Goal: Task Accomplishment & Management: Complete application form

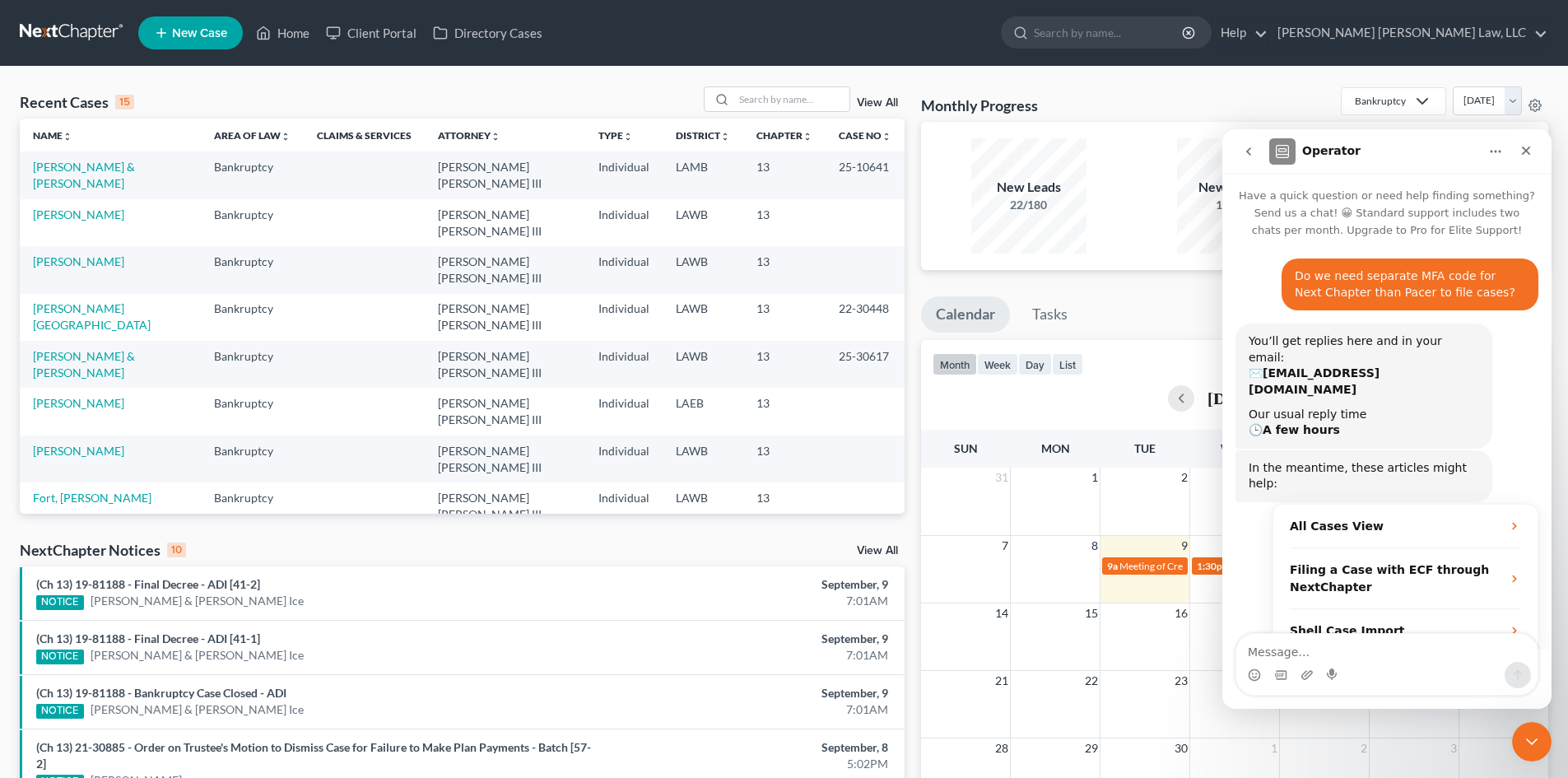
scroll to position [325, 0]
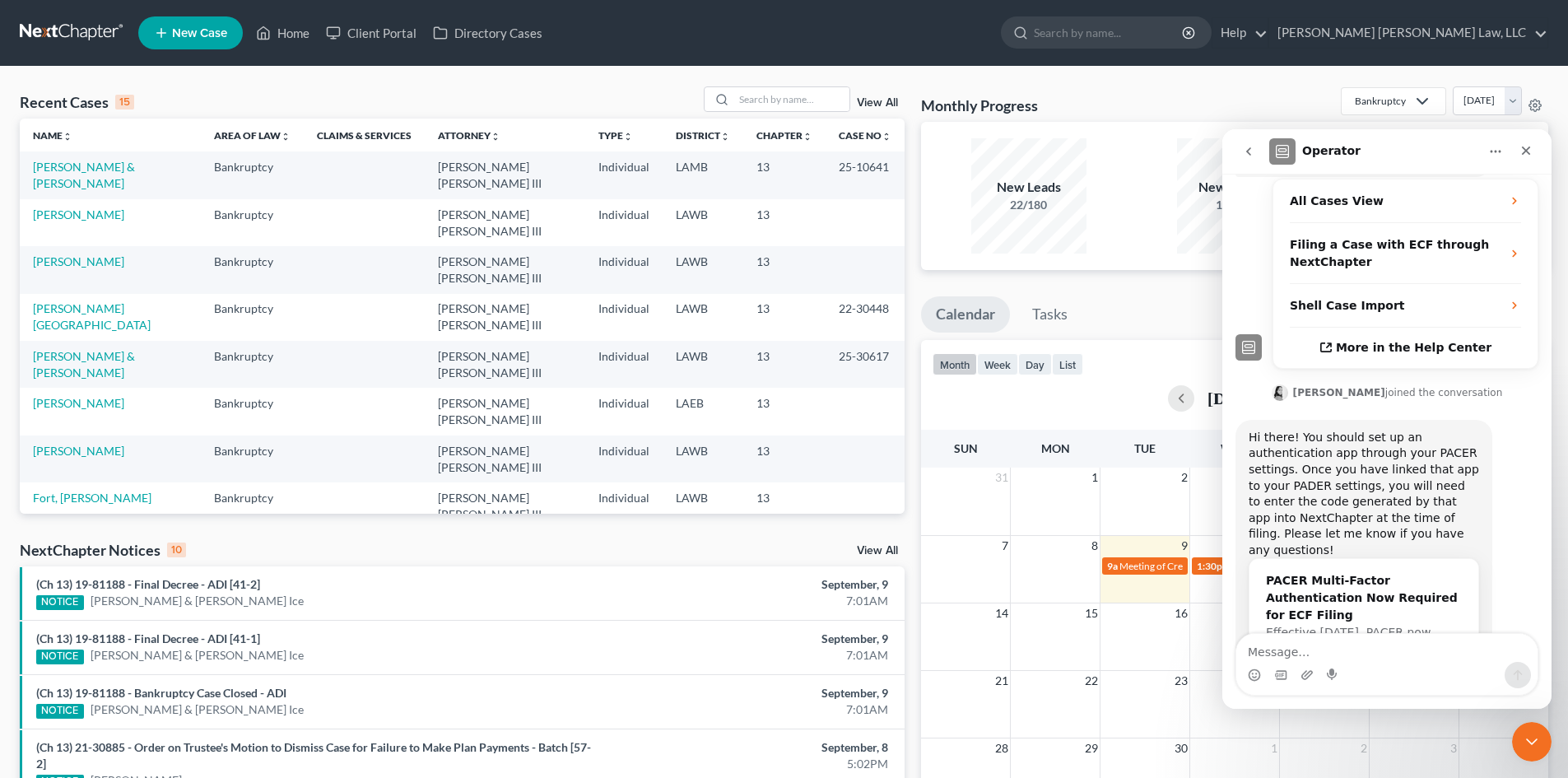
click at [1358, 429] on div "Hi there! You should set up an authentication app through your PACER settings. …" at bounding box center [1364, 494] width 231 height 129
click at [1376, 572] on div "PACER Multi-Factor Authentication Now Required for ECF Filing" at bounding box center [1364, 598] width 196 height 52
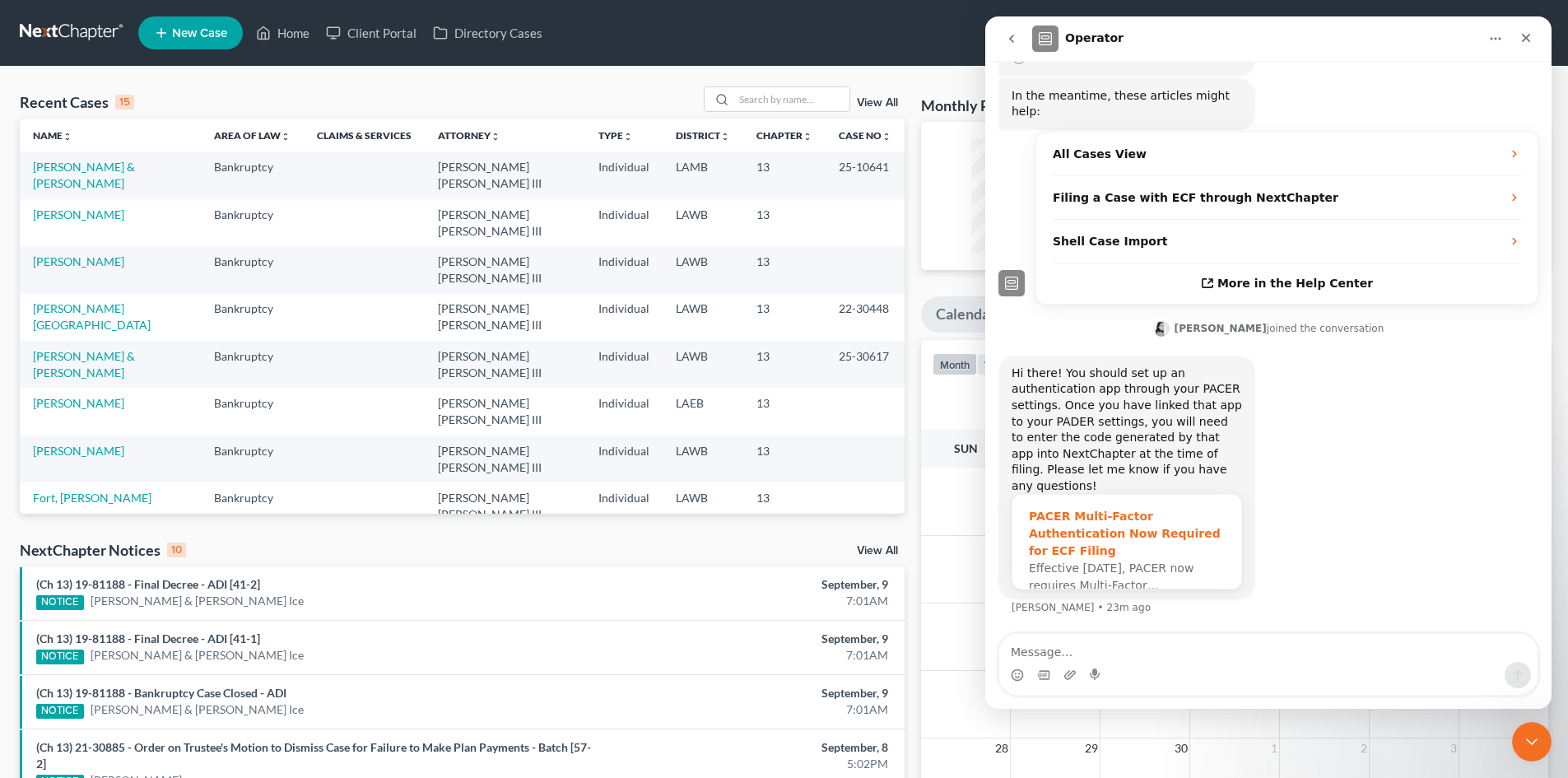
scroll to position [0, 0]
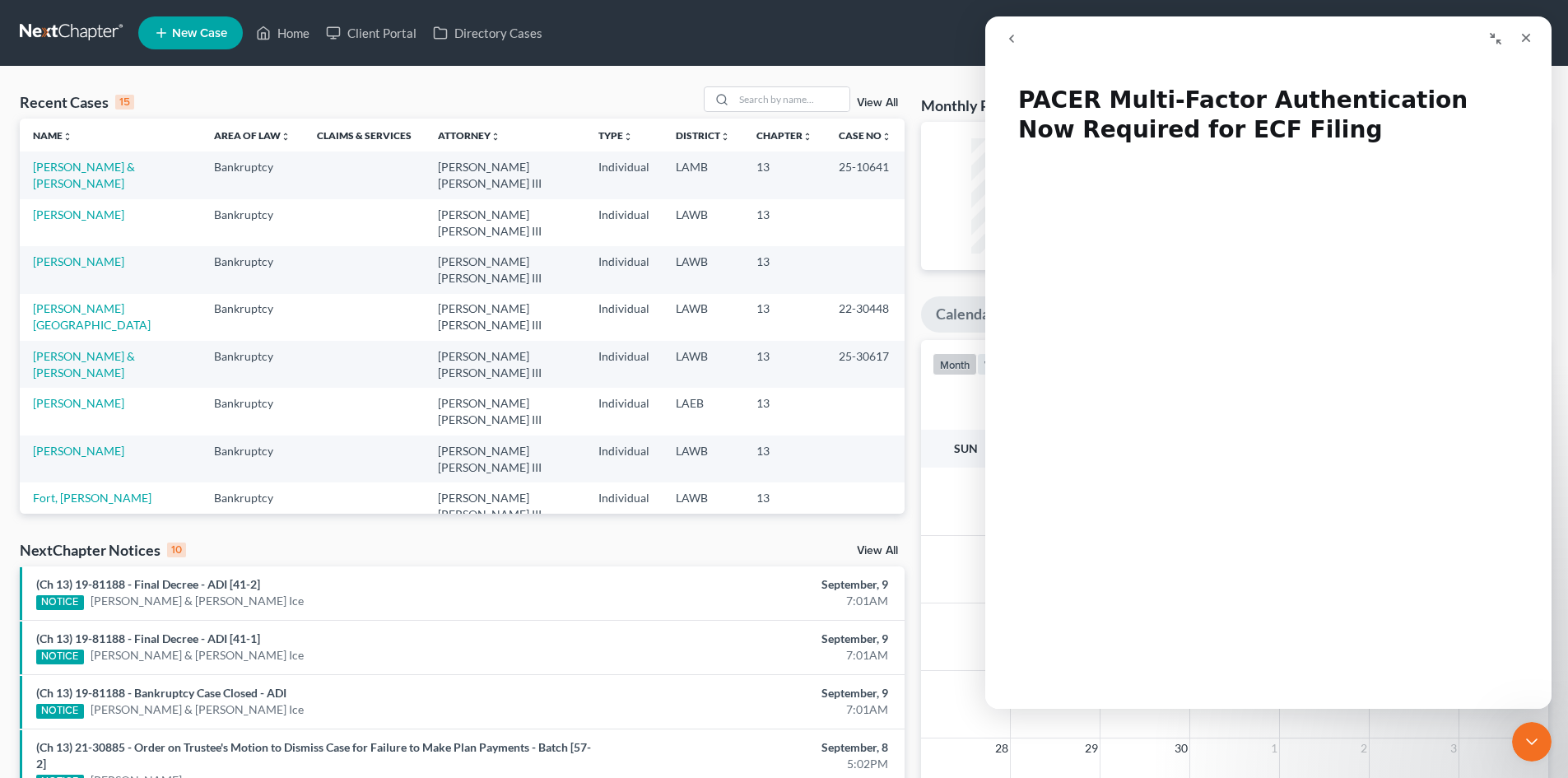
click at [874, 31] on ul "New Case Home Client Portal Directory Cases - No Result - See all results Or Pr…" at bounding box center [843, 33] width 1410 height 43
click at [1018, 40] on button "go back" at bounding box center [1011, 39] width 31 height 31
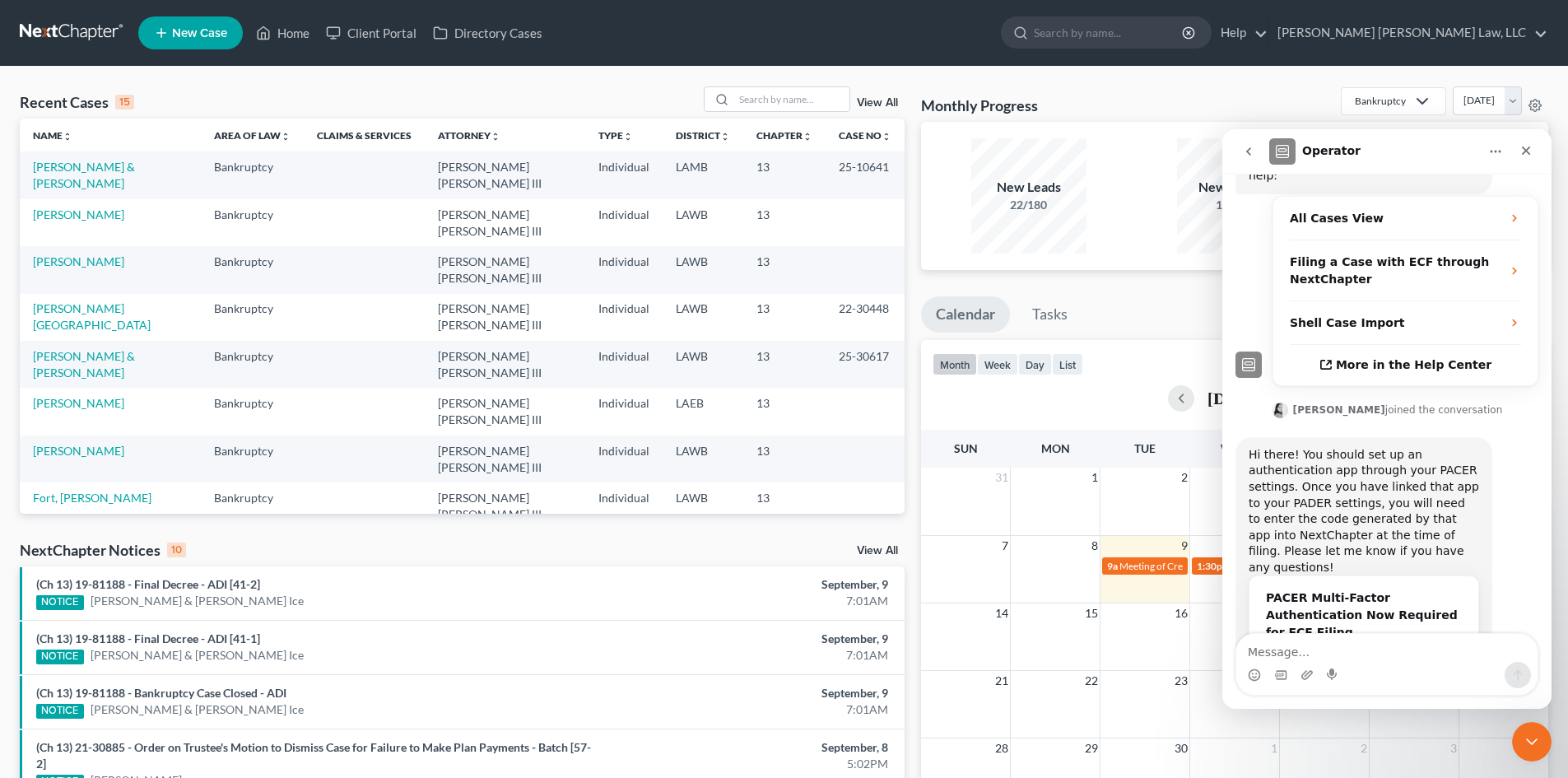
scroll to position [325, 0]
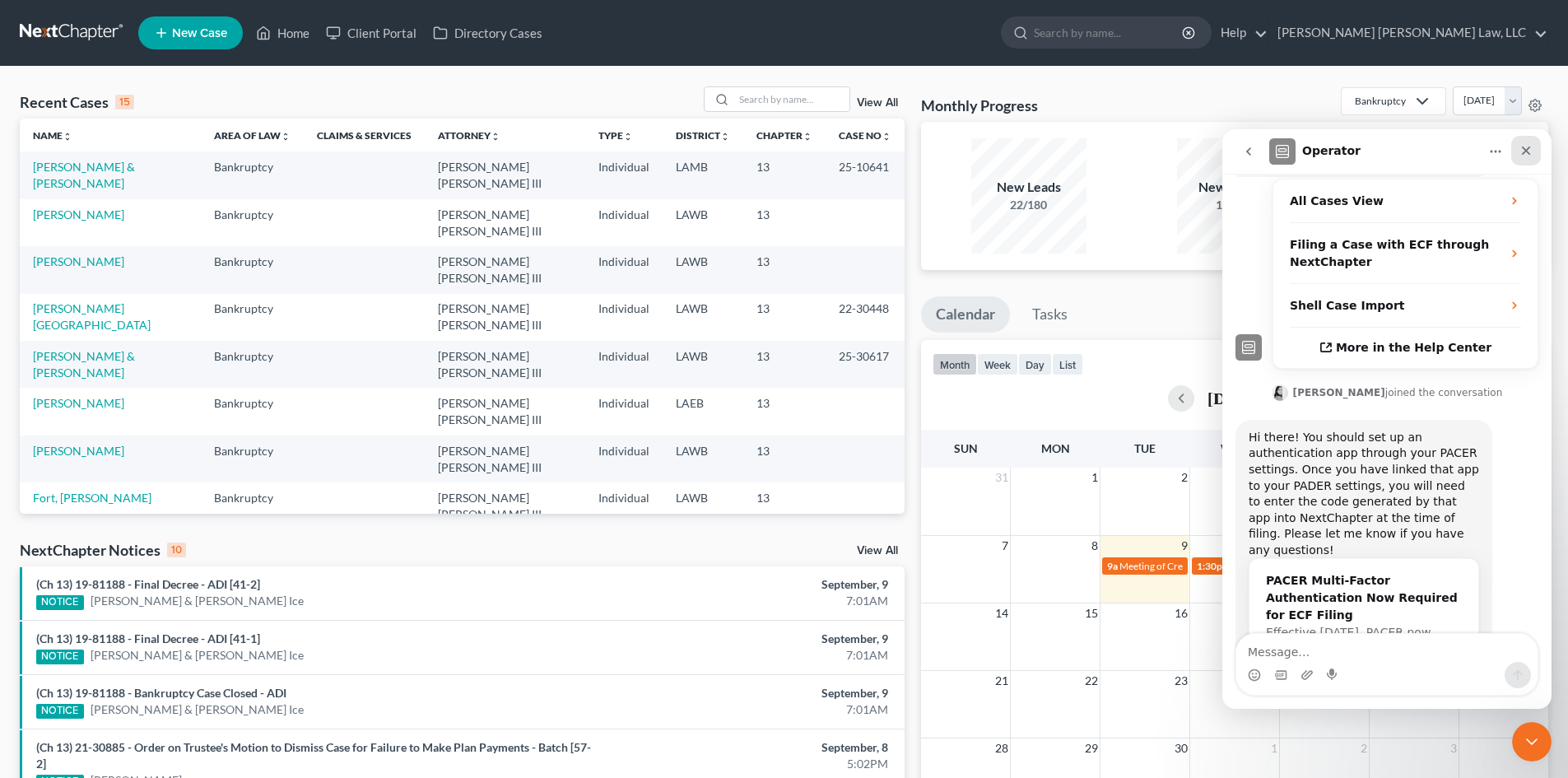
click at [1526, 156] on icon "Close" at bounding box center [1526, 150] width 13 height 13
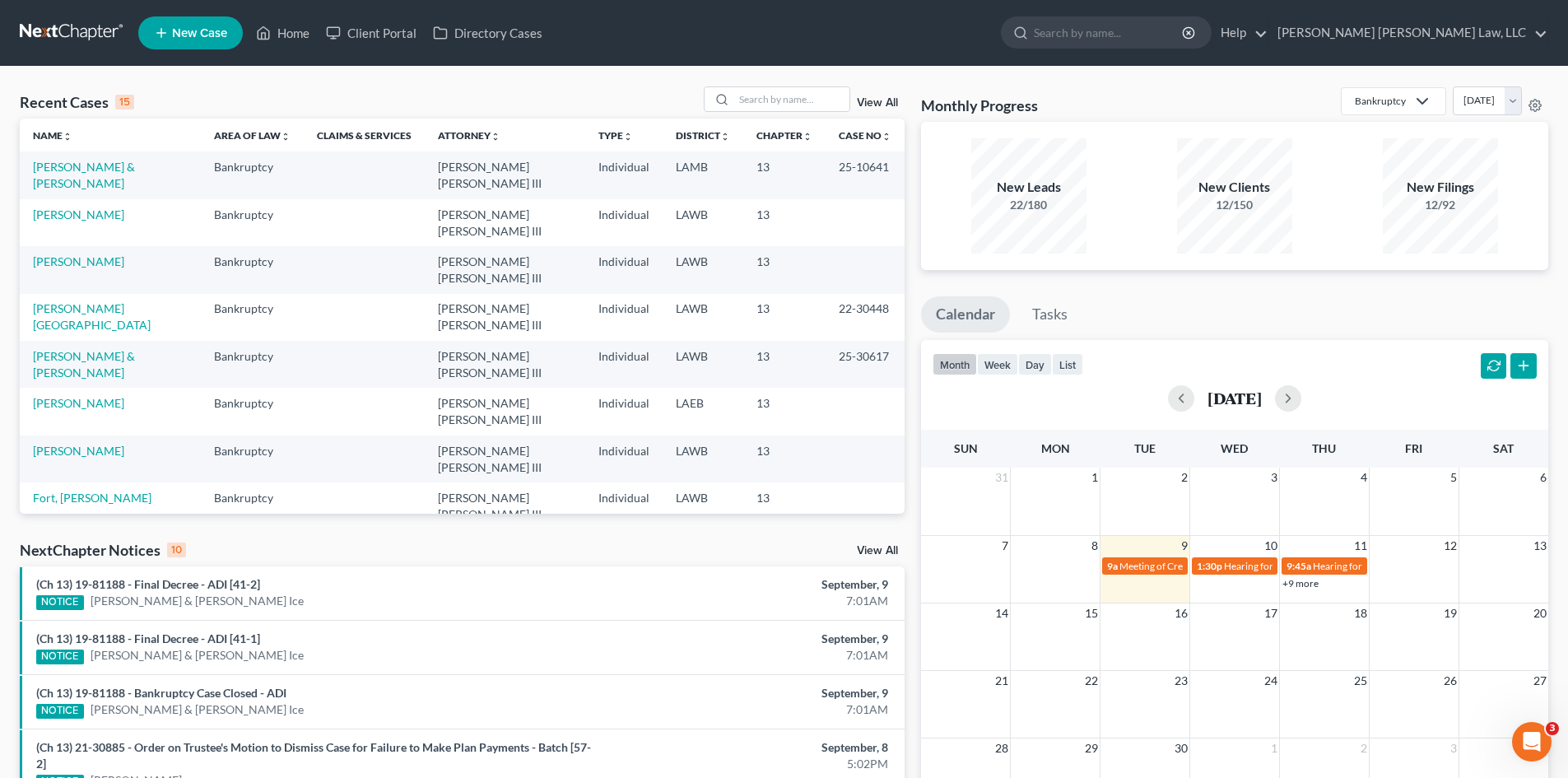
click at [994, 49] on ul "New Case Home Client Portal Directory Cases - No Result - See all results Or Pr…" at bounding box center [843, 33] width 1410 height 43
click at [764, 100] on input "search" at bounding box center [792, 99] width 115 height 24
click at [73, 395] on td "[PERSON_NAME]" at bounding box center [110, 411] width 181 height 47
click at [74, 403] on link "[PERSON_NAME]" at bounding box center [79, 403] width 92 height 14
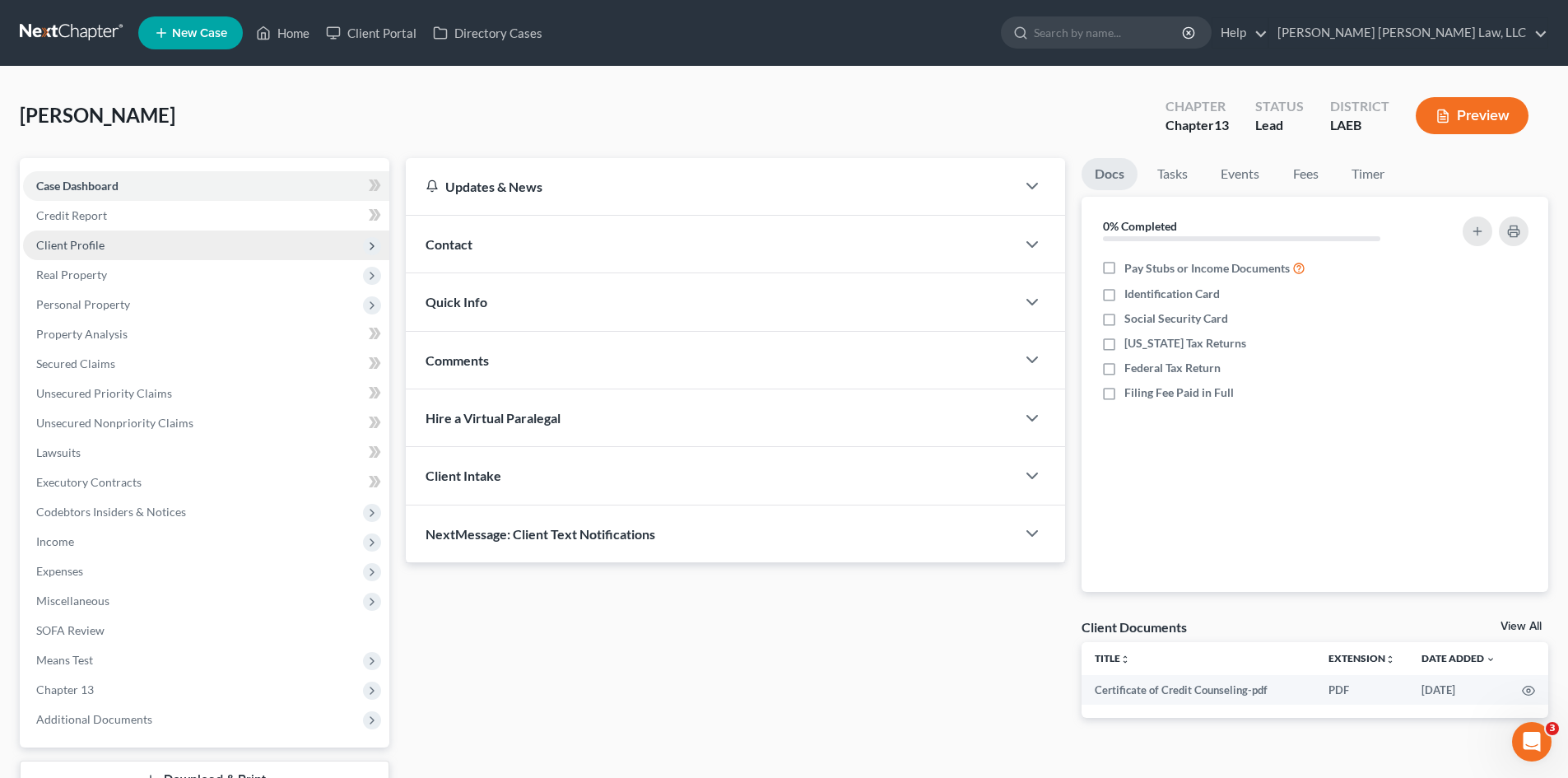
click at [165, 243] on span "Client Profile" at bounding box center [207, 245] width 366 height 30
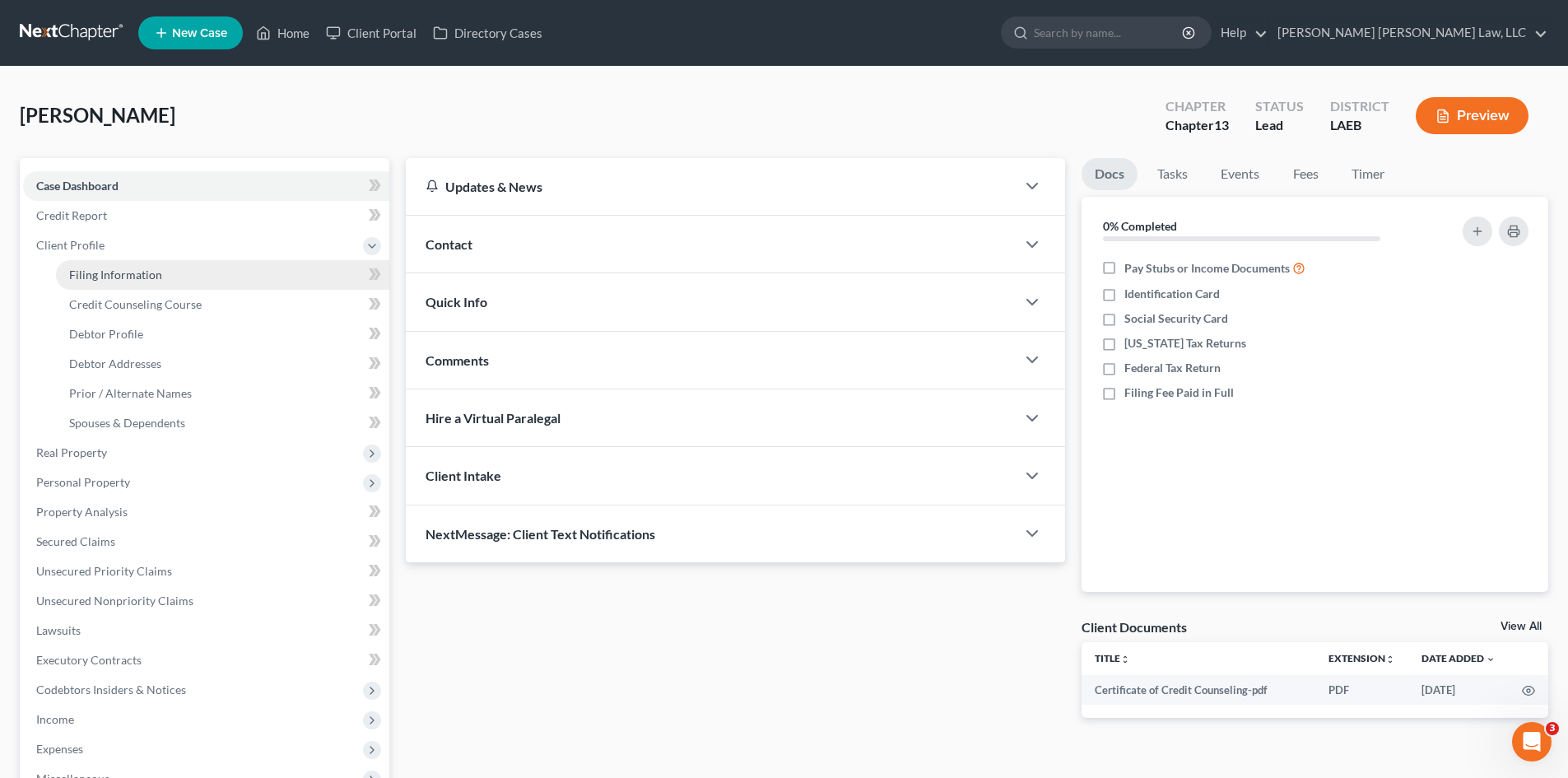
click at [159, 273] on span "Filing Information" at bounding box center [116, 275] width 93 height 14
select select "1"
select select "0"
select select "3"
select select "19"
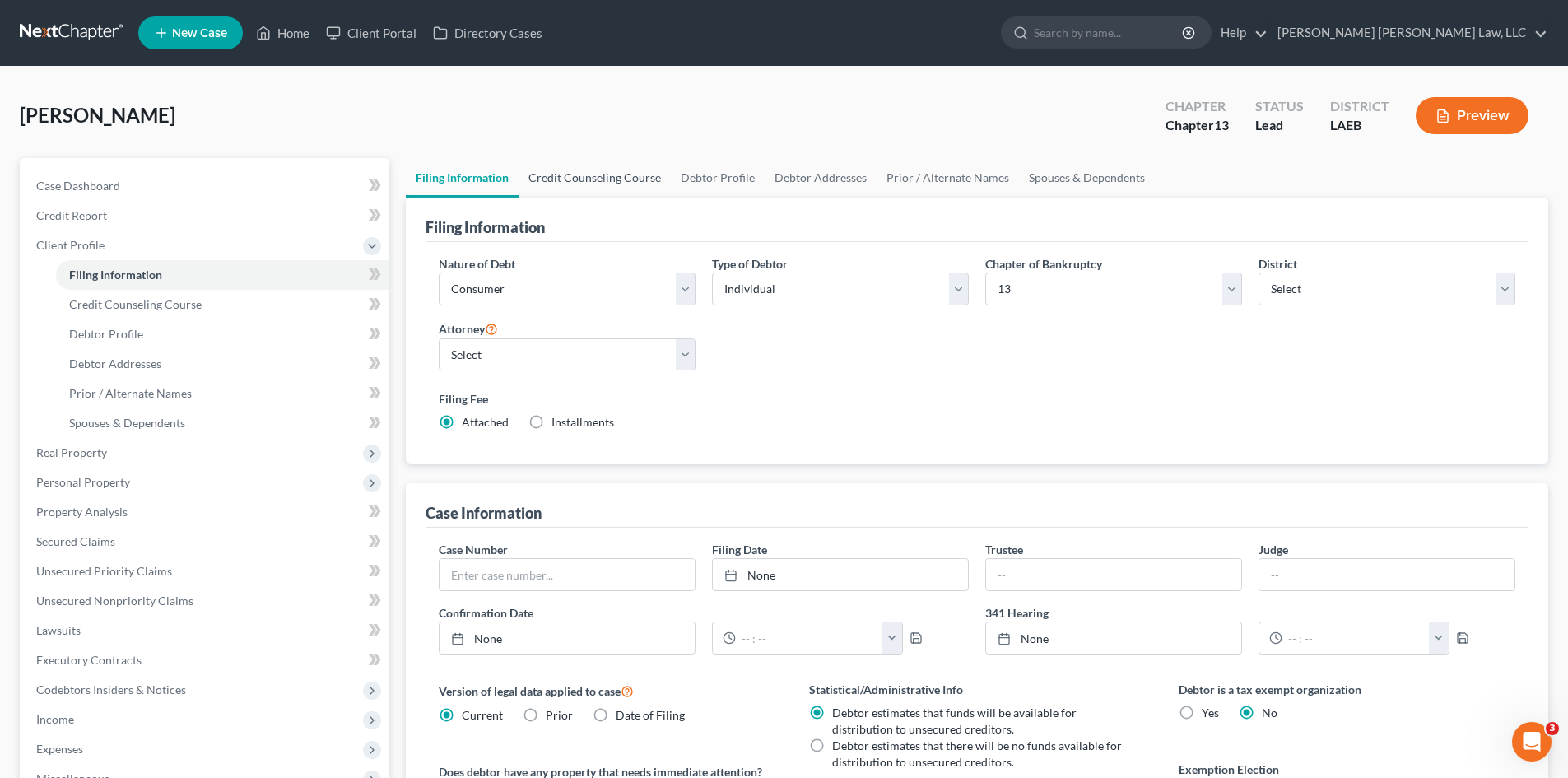
click at [619, 183] on link "Credit Counseling Course" at bounding box center [595, 178] width 153 height 40
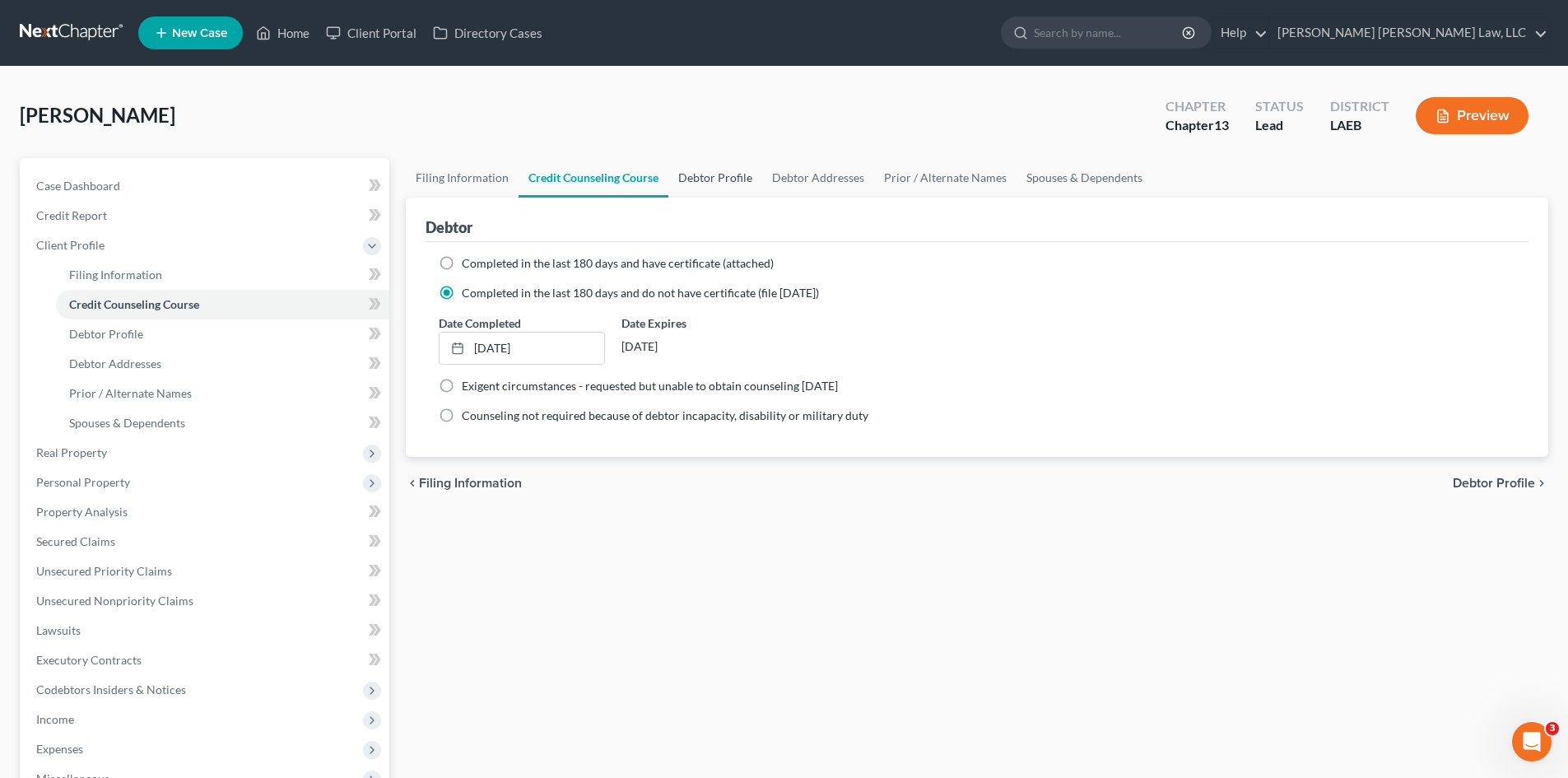
click at [692, 183] on link "Debtor Profile" at bounding box center [715, 178] width 93 height 40
select select "0"
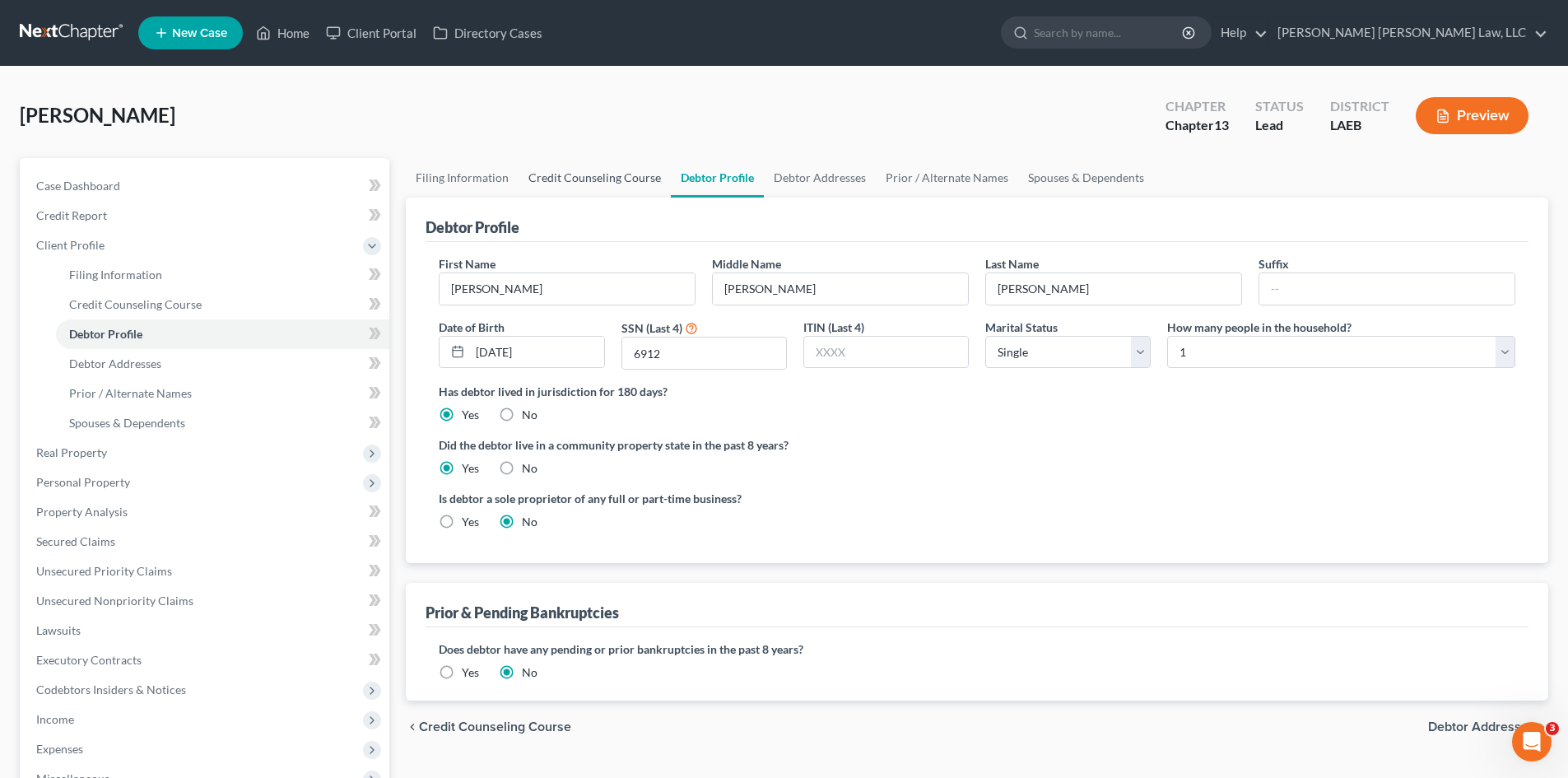
click at [652, 186] on link "Credit Counseling Course" at bounding box center [595, 178] width 153 height 40
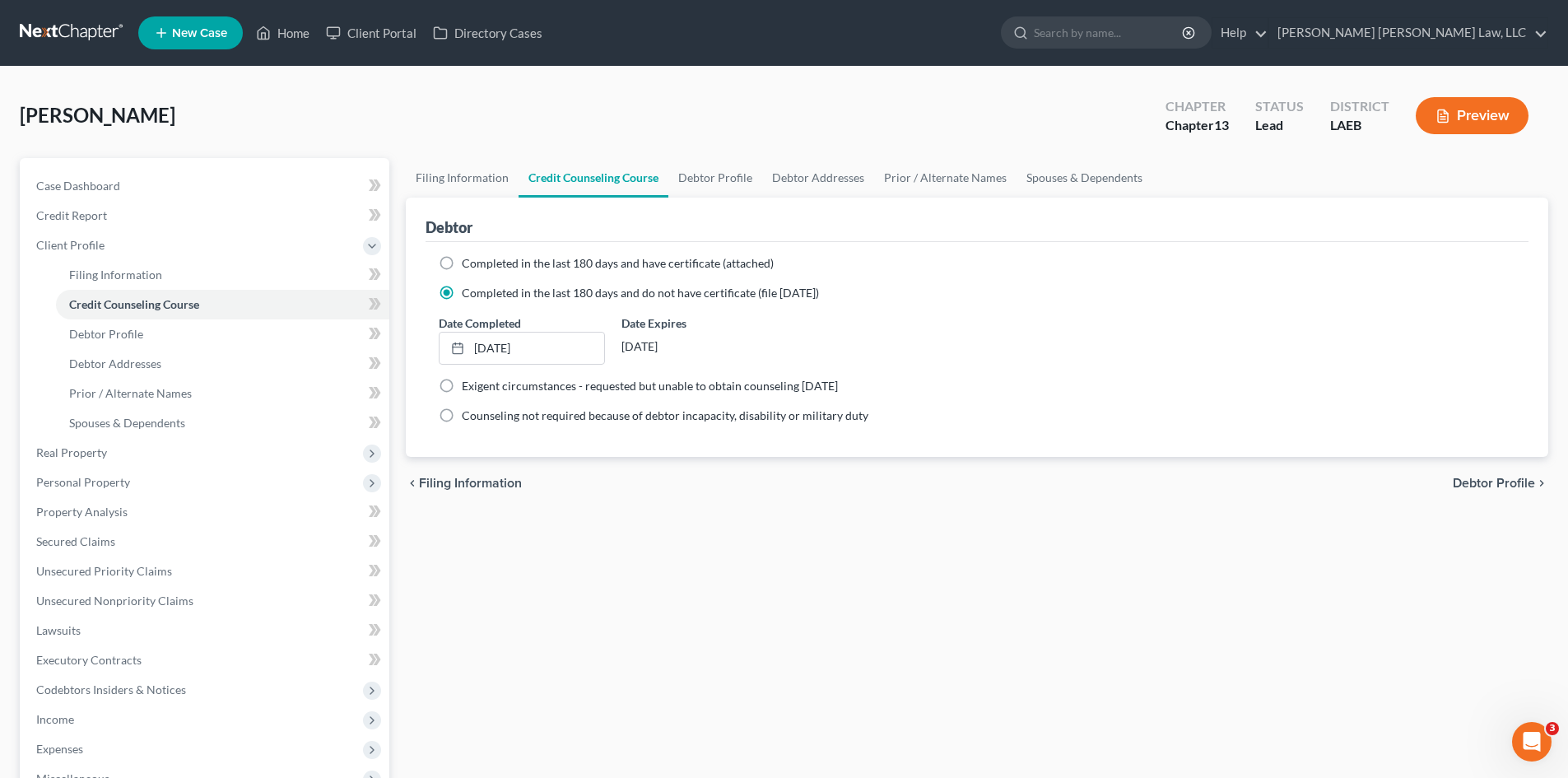
click at [524, 264] on span "Completed in the last 180 days and have certificate (attached)" at bounding box center [617, 263] width 312 height 14
click at [479, 264] on input "Completed in the last 180 days and have certificate (attached)" at bounding box center [474, 261] width 11 height 11
radio input "true"
radio input "false"
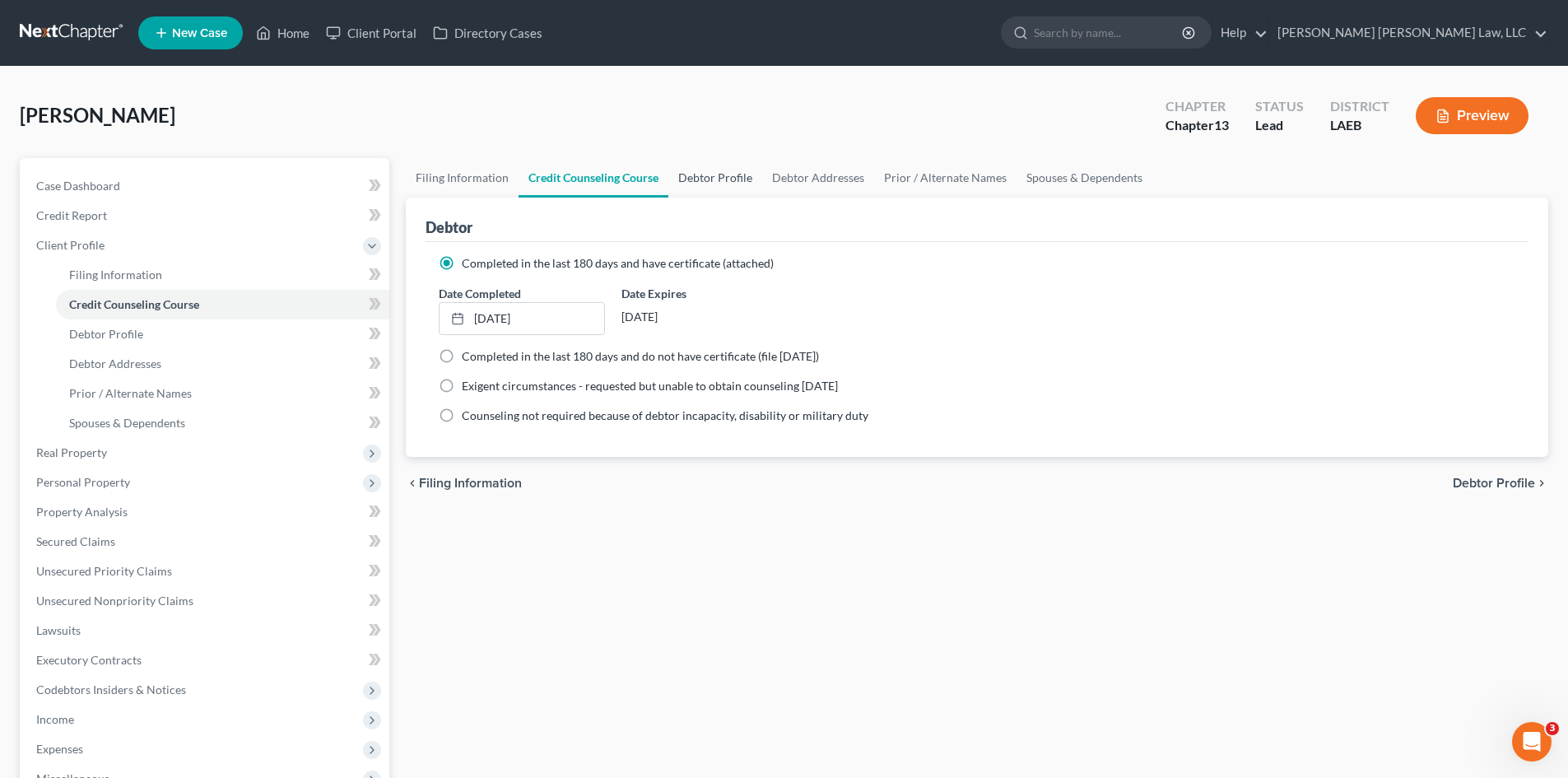
click at [698, 183] on link "Debtor Profile" at bounding box center [715, 178] width 93 height 40
select select "0"
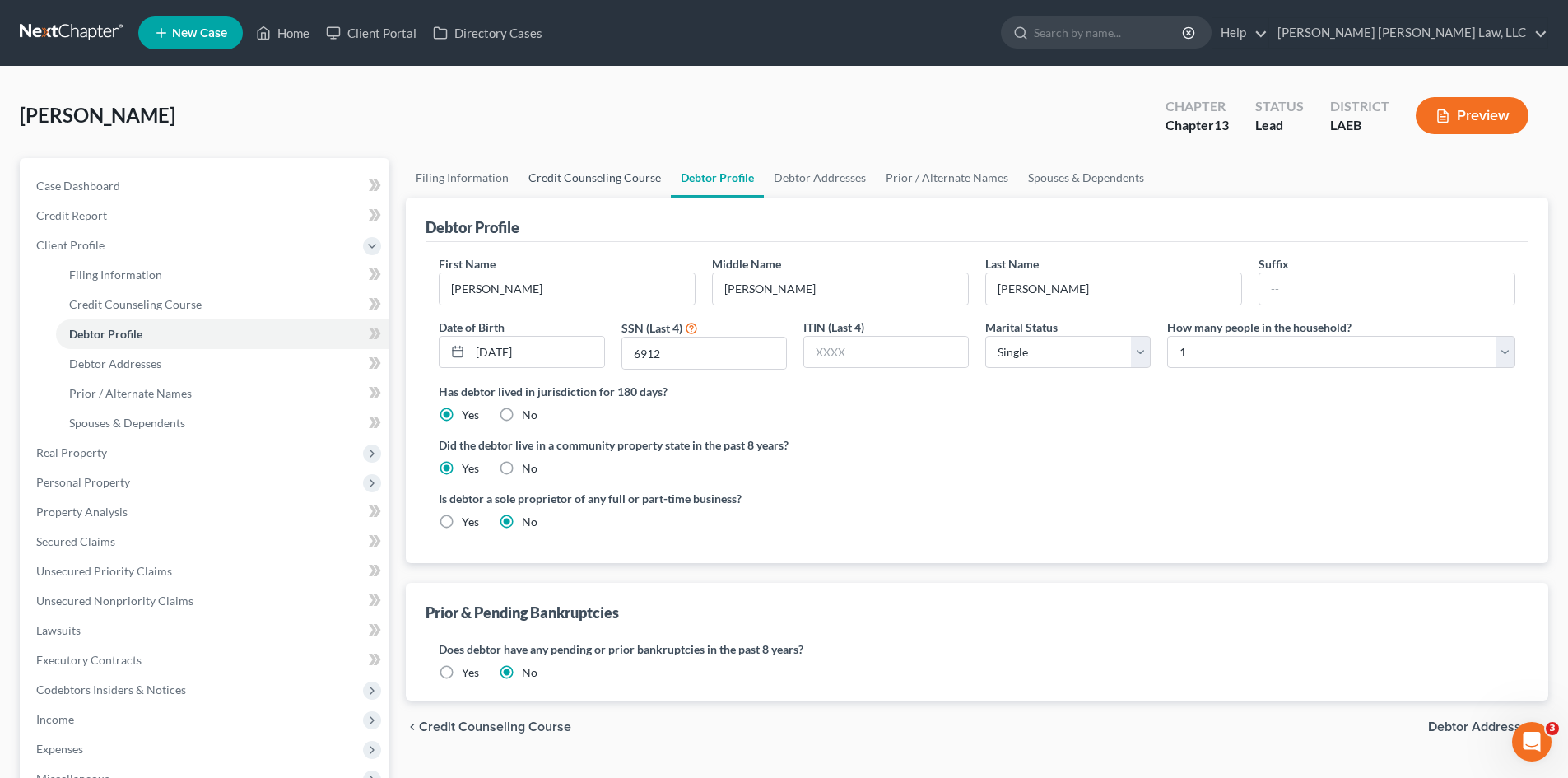
click at [634, 181] on link "Credit Counseling Course" at bounding box center [595, 178] width 153 height 40
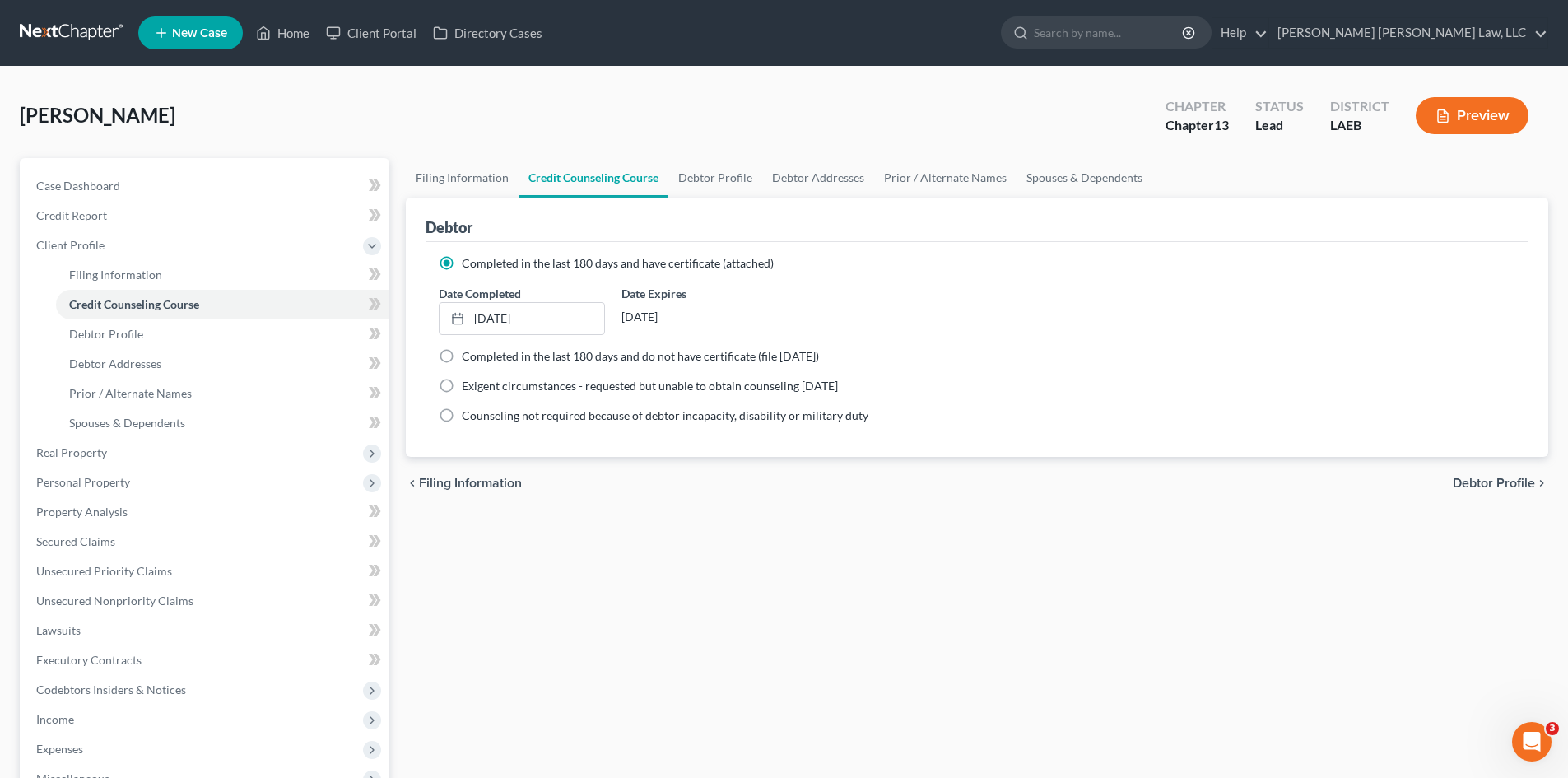
click at [480, 350] on span "Completed in the last 180 days and do not have certificate (file [DATE])" at bounding box center [640, 357] width 357 height 14
click at [479, 350] on input "Completed in the last 180 days and do not have certificate (file [DATE])" at bounding box center [474, 354] width 11 height 11
radio input "true"
radio input "false"
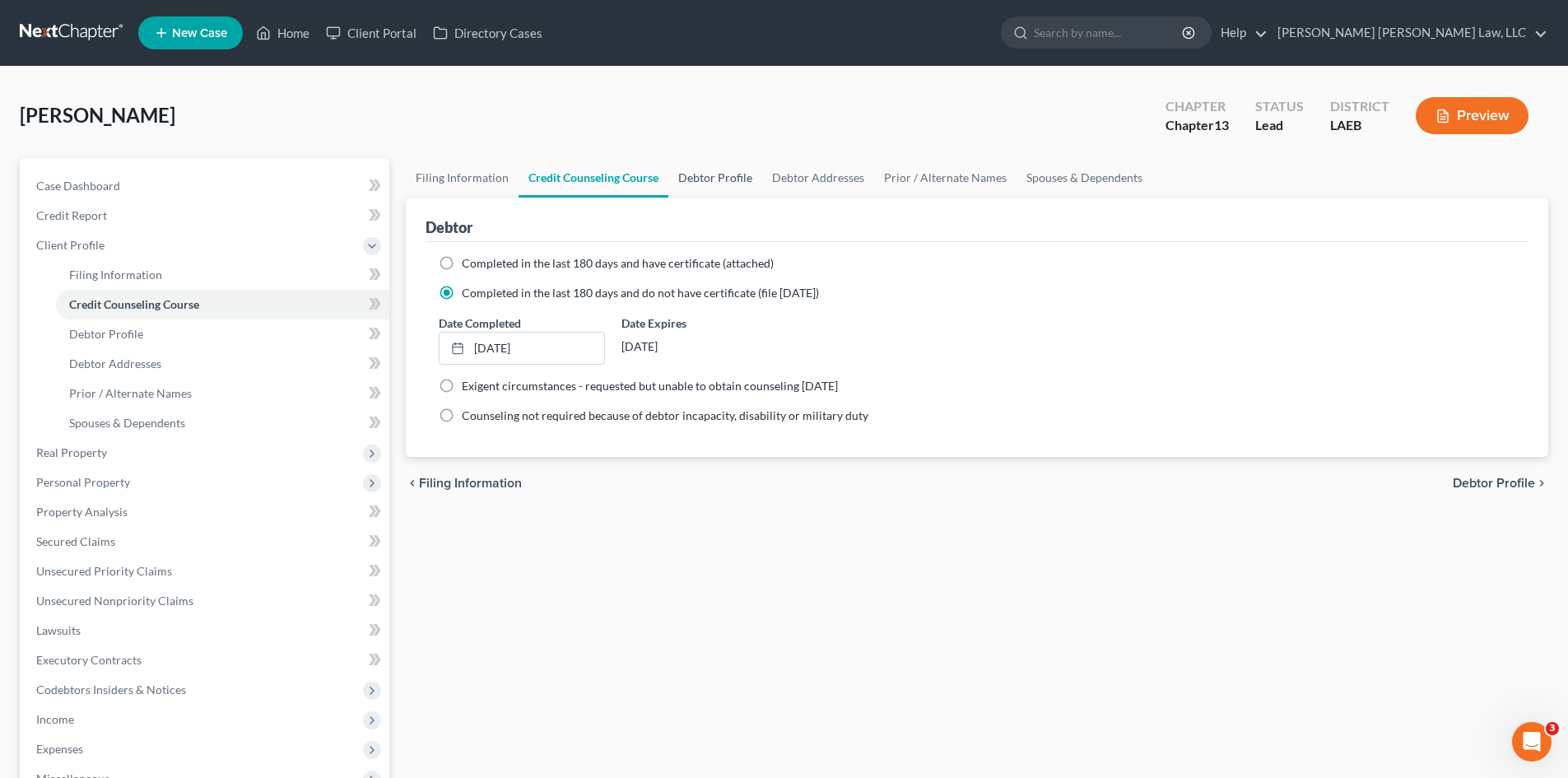
click at [697, 185] on link "Debtor Profile" at bounding box center [715, 178] width 93 height 40
select select "0"
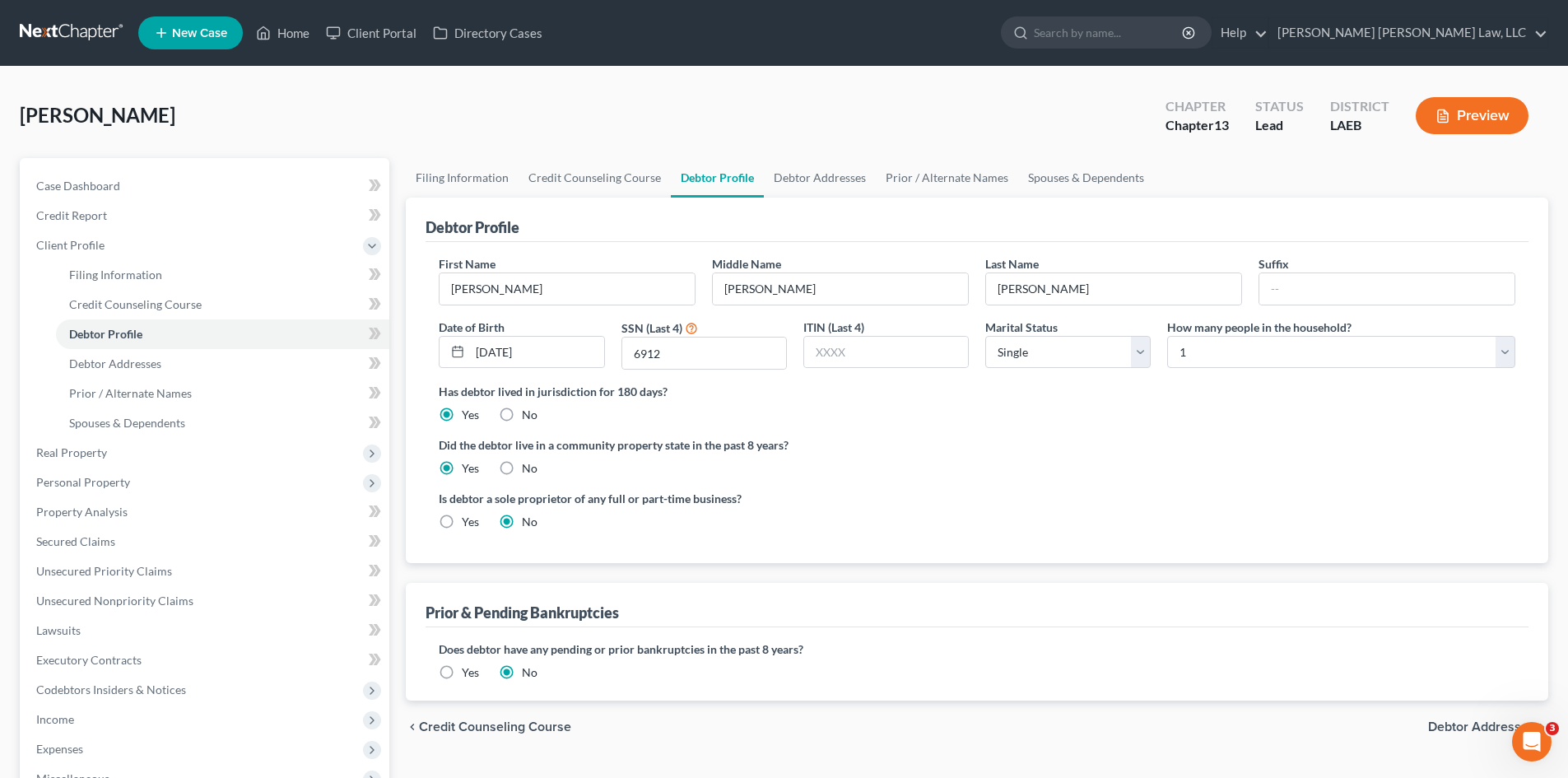
drag, startPoint x: 1053, startPoint y: 411, endPoint x: 1549, endPoint y: 384, distance: 496.7
click at [1055, 411] on div "Has debtor lived in jurisdiction for 180 days? Yes No Debtor must reside in jur…" at bounding box center [977, 402] width 1077 height 40
click at [1189, 356] on select "Select 1 2 3 4 5 6 7 8 9 10 11 12 13 14 15 16 17 18 19 20" at bounding box center [1342, 352] width 348 height 33
select select "2"
click at [1167, 336] on select "Select 1 2 3 4 5 6 7 8 9 10 11 12 13 14 15 16 17 18 19 20" at bounding box center [1342, 352] width 348 height 33
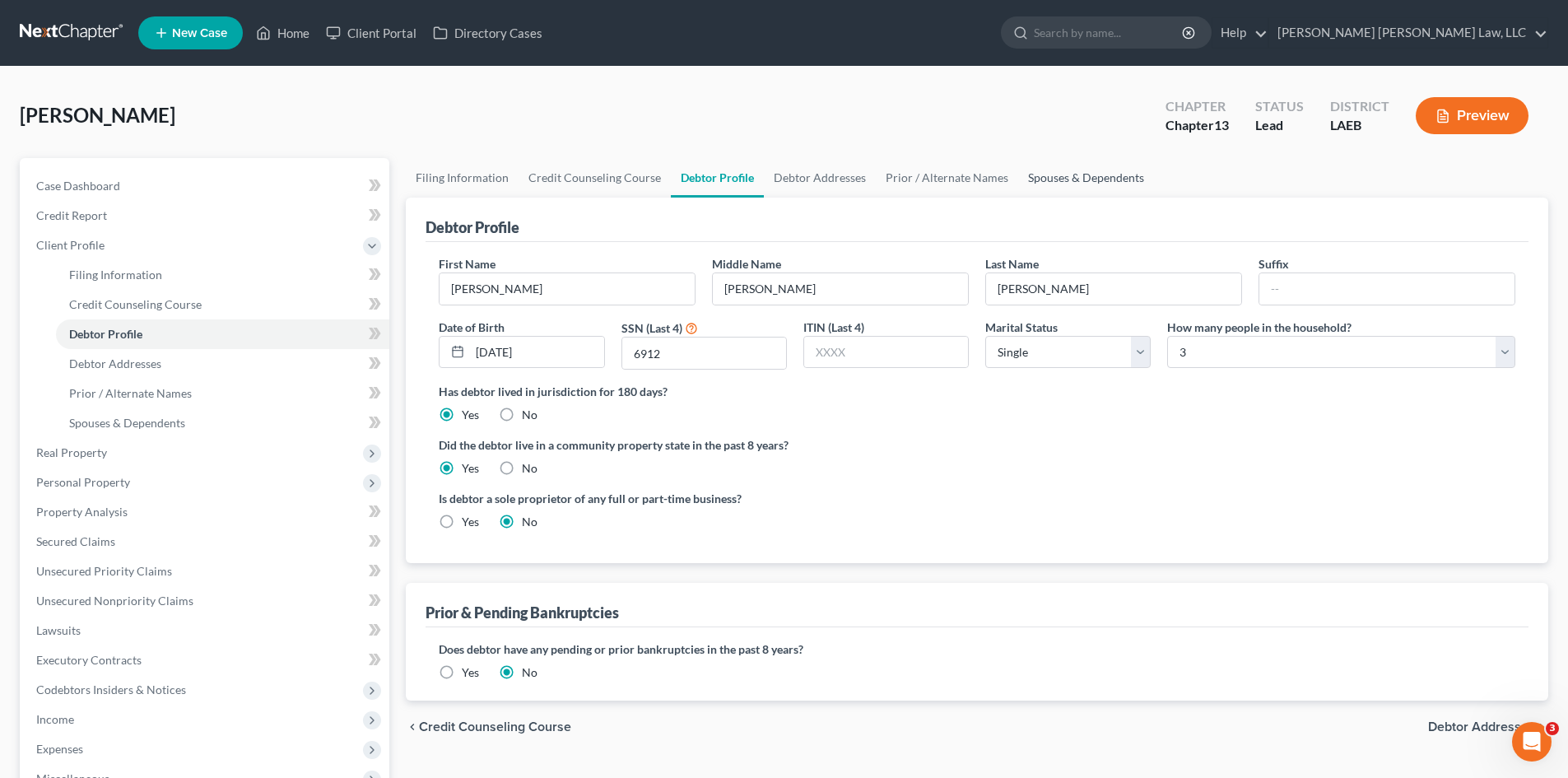
click at [1061, 164] on link "Spouses & Dependents" at bounding box center [1086, 178] width 136 height 40
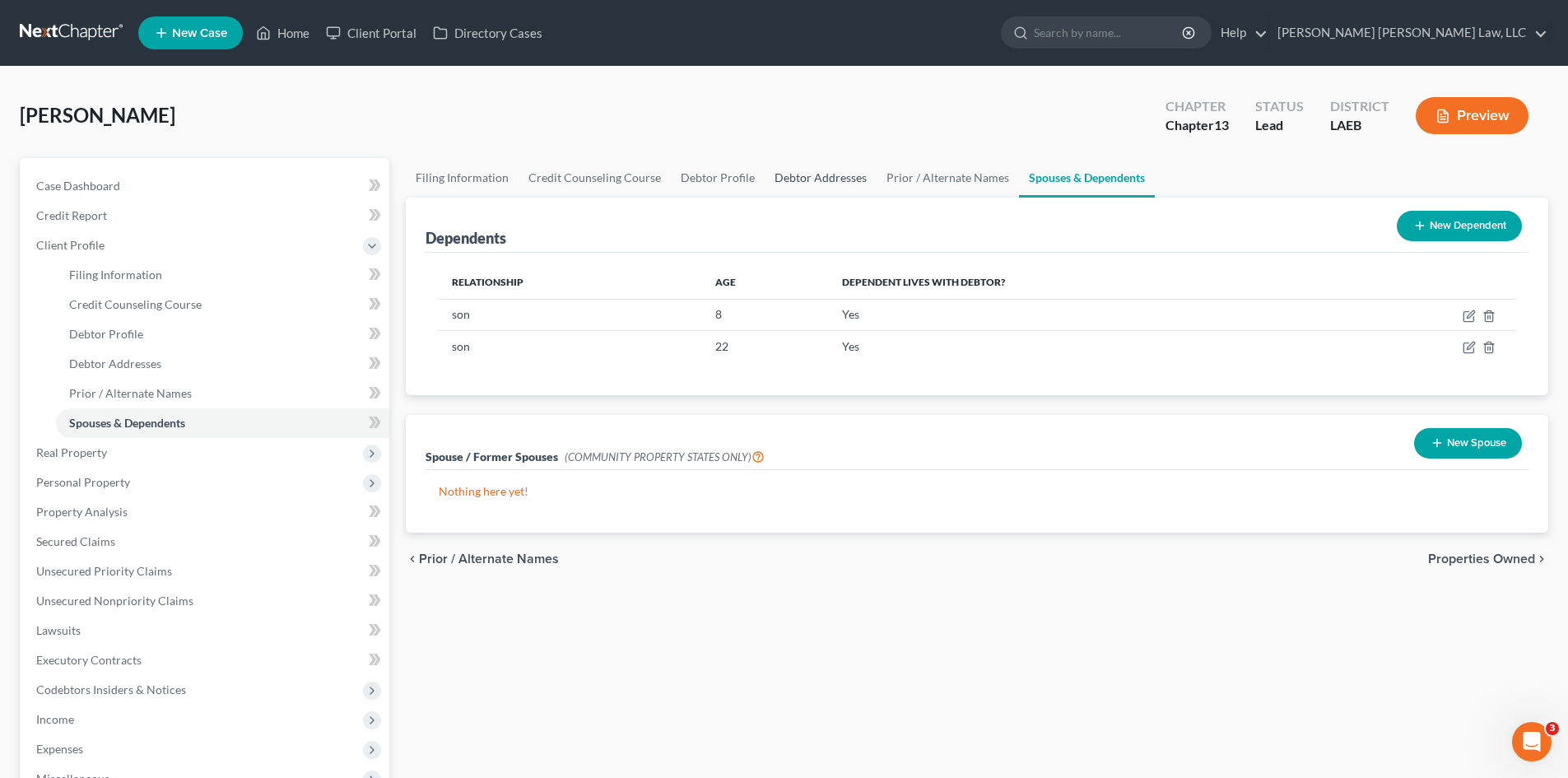
click at [770, 172] on link "Debtor Addresses" at bounding box center [821, 178] width 112 height 40
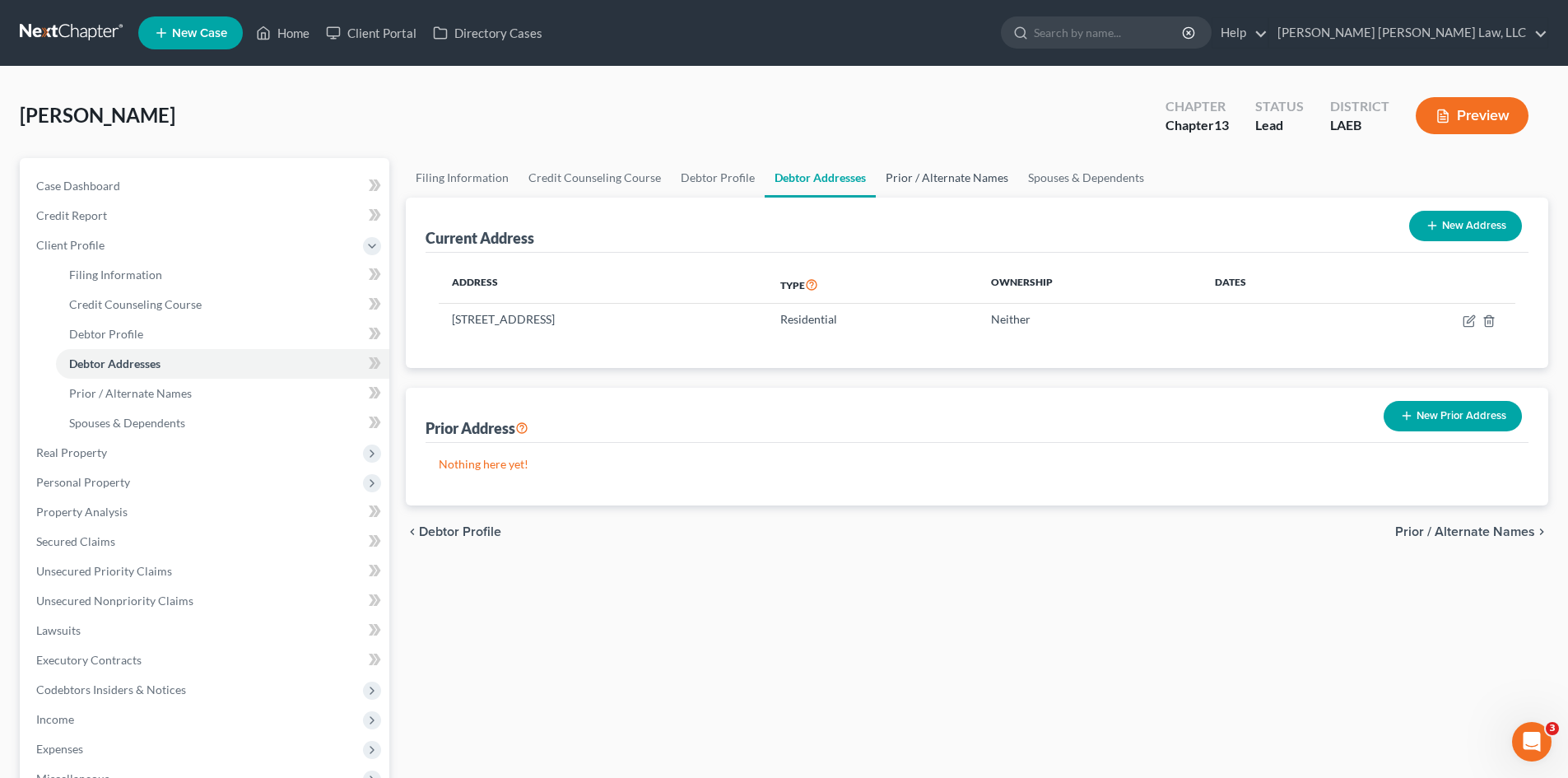
click at [951, 182] on link "Prior / Alternate Names" at bounding box center [947, 178] width 143 height 40
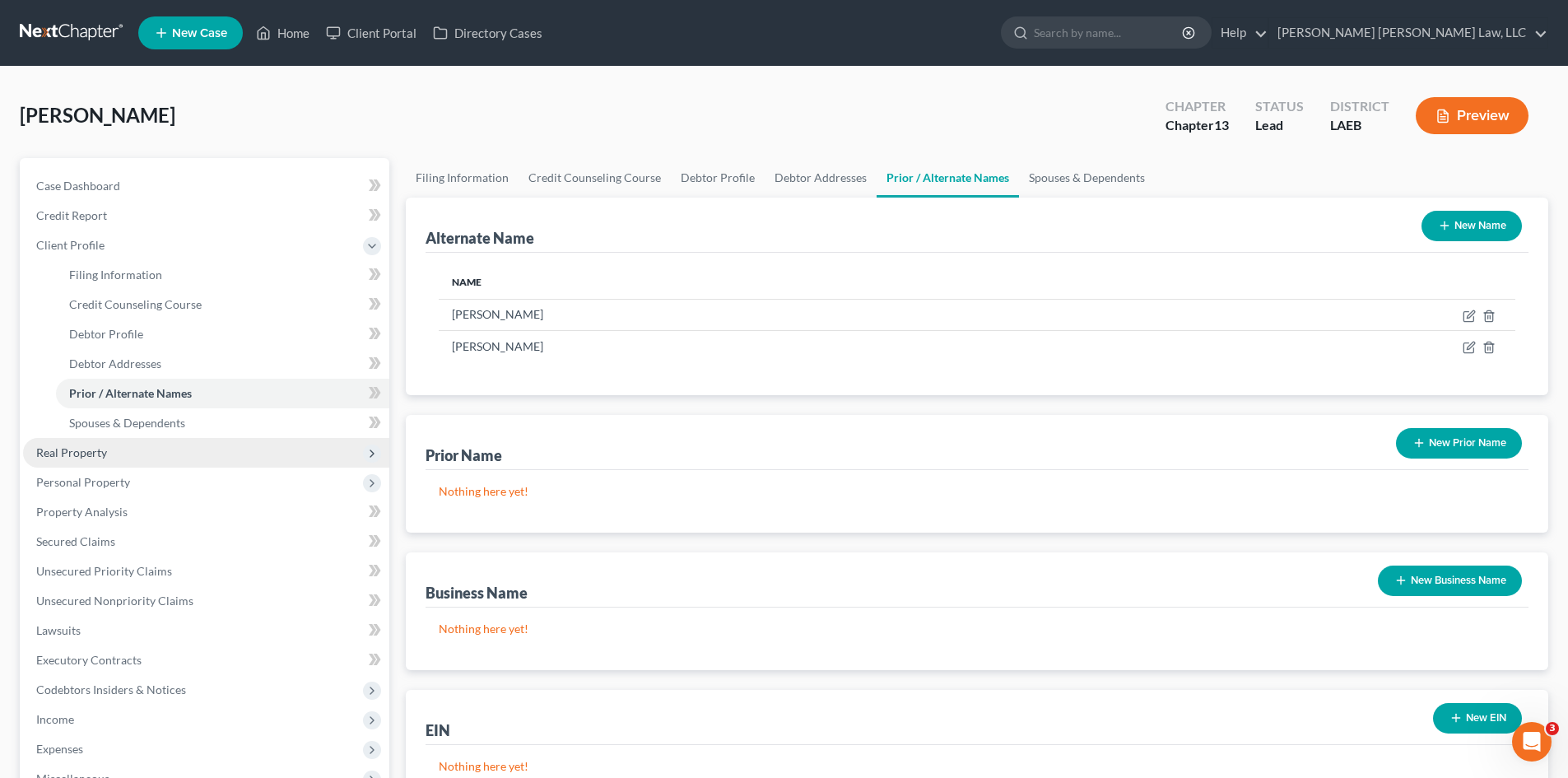
click at [109, 457] on span "Real Property" at bounding box center [207, 453] width 366 height 30
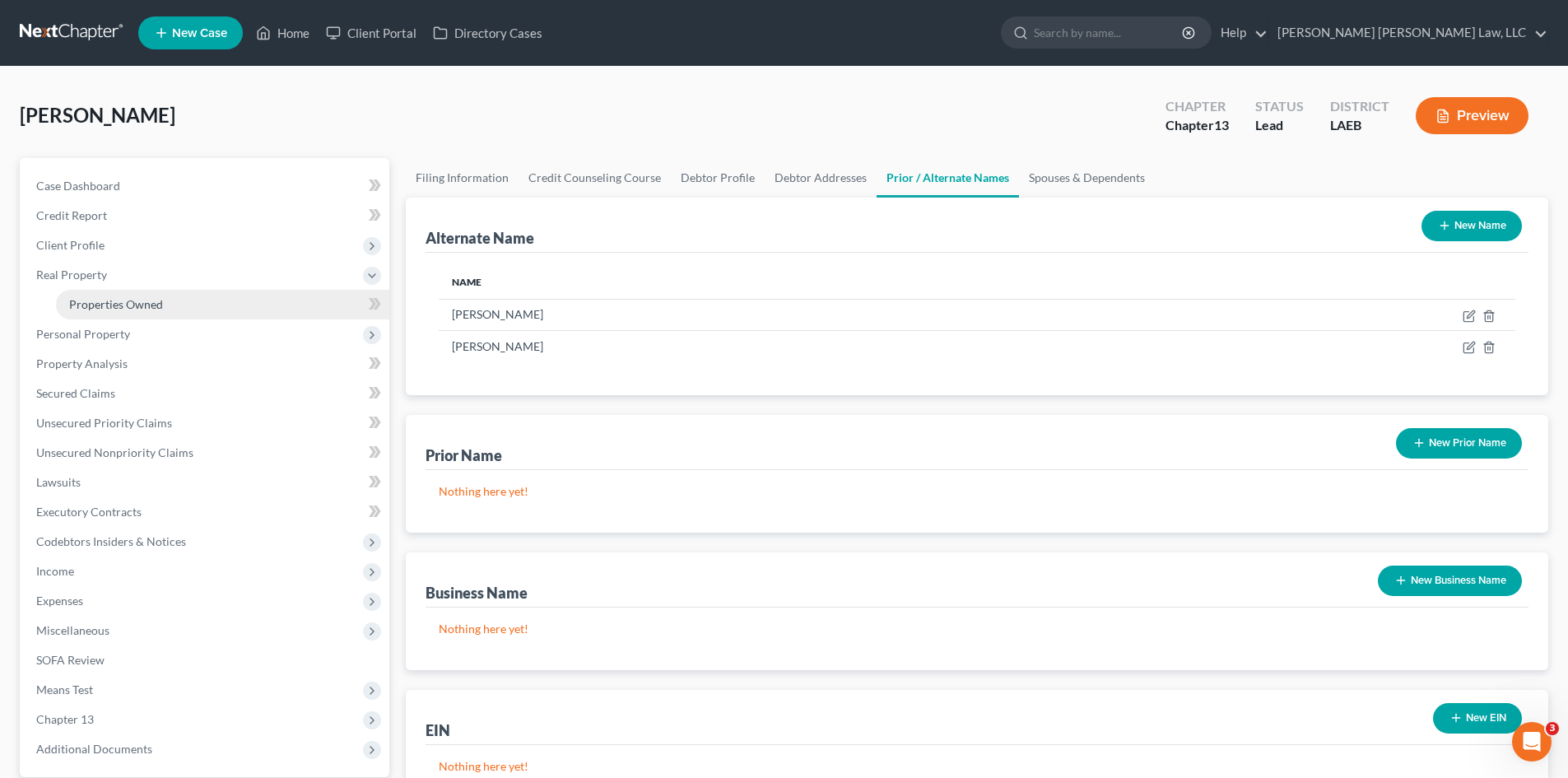
click at [227, 302] on link "Properties Owned" at bounding box center [222, 305] width 333 height 30
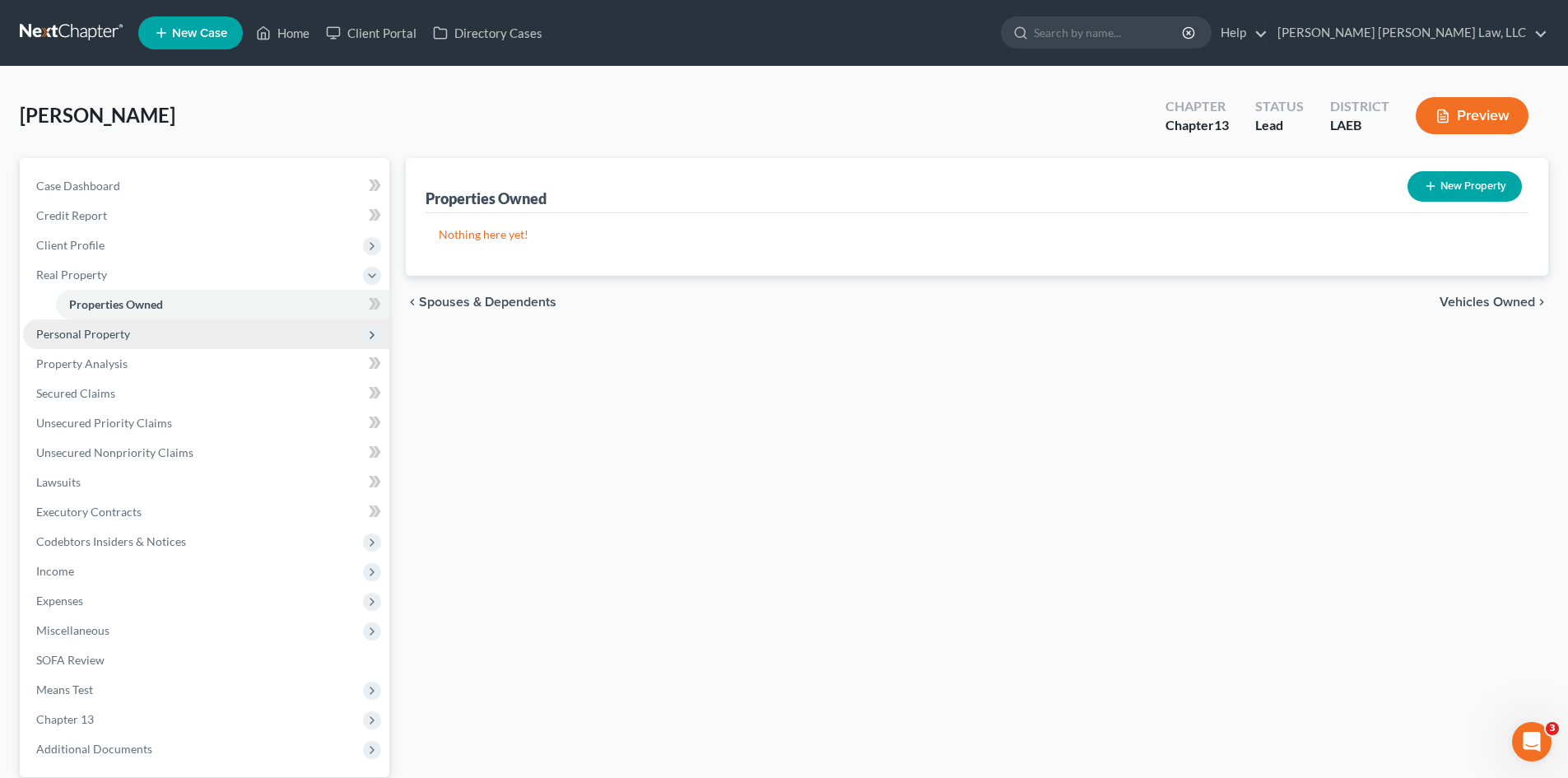
click at [258, 332] on span "Personal Property" at bounding box center [207, 334] width 366 height 30
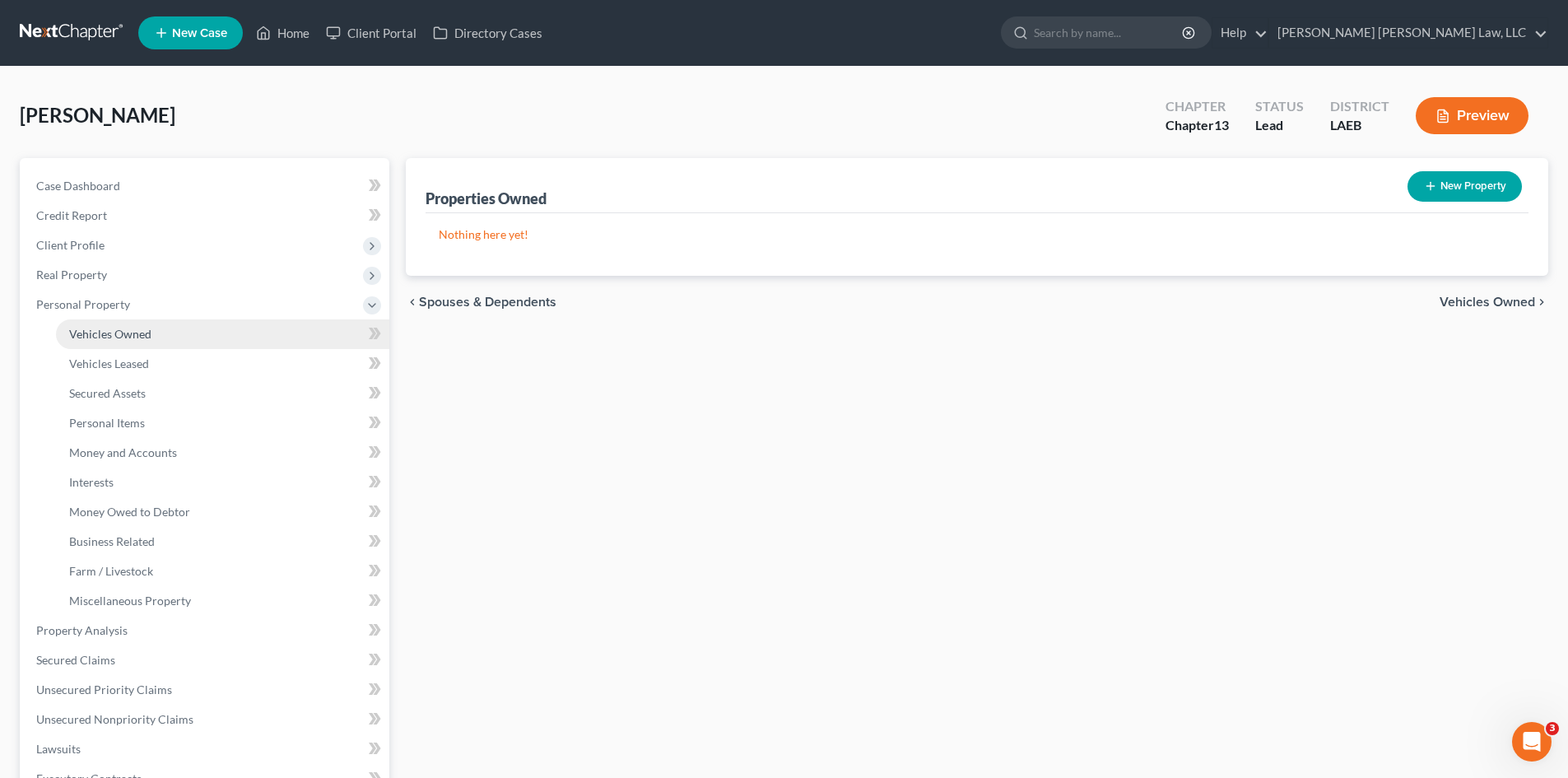
click at [189, 331] on link "Vehicles Owned" at bounding box center [222, 334] width 333 height 30
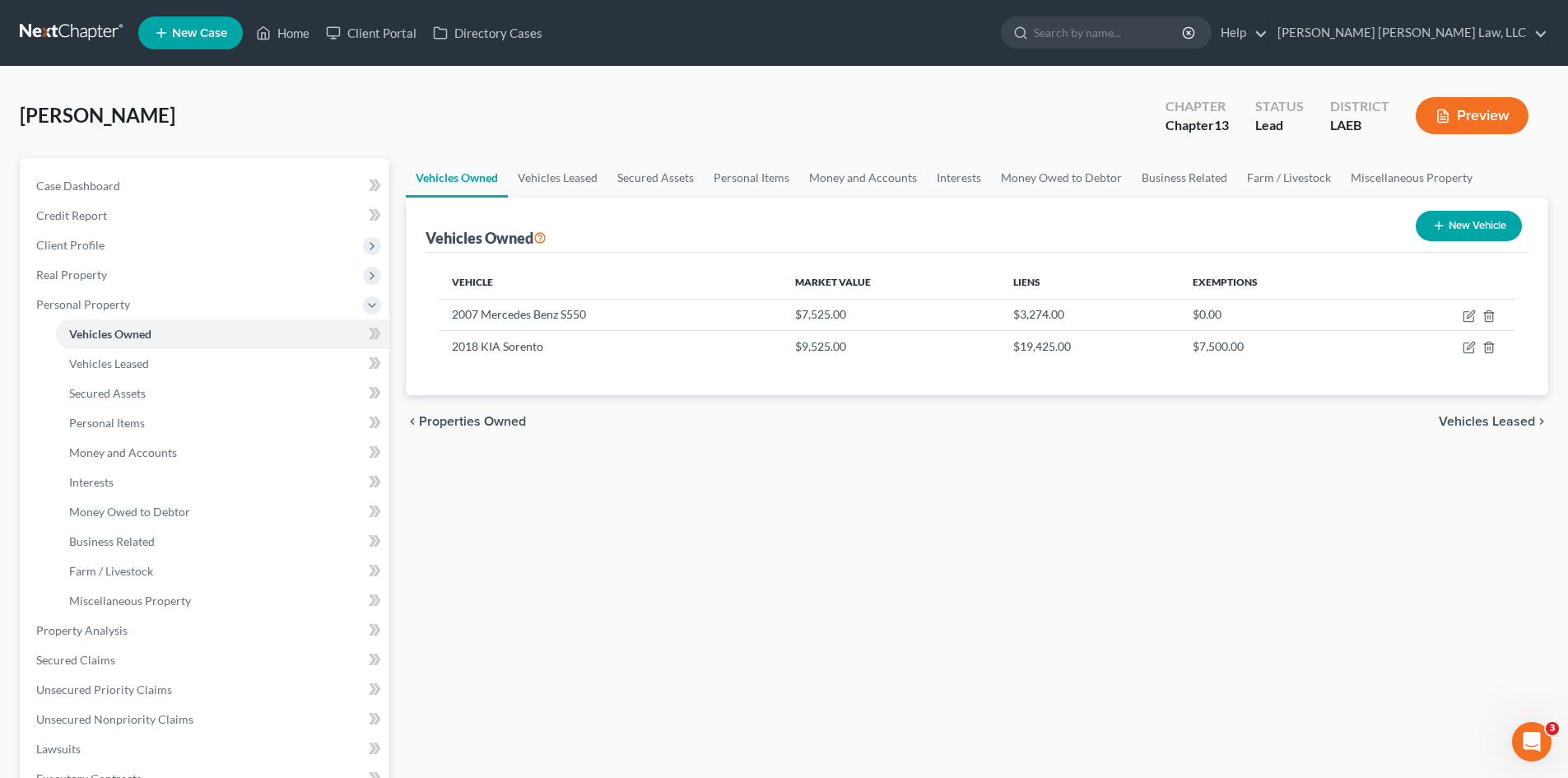
click at [1351, 419] on div "chevron_left Properties Owned Vehicles Leased chevron_right" at bounding box center [977, 421] width 1142 height 53
click at [715, 167] on link "Personal Items" at bounding box center [752, 178] width 95 height 40
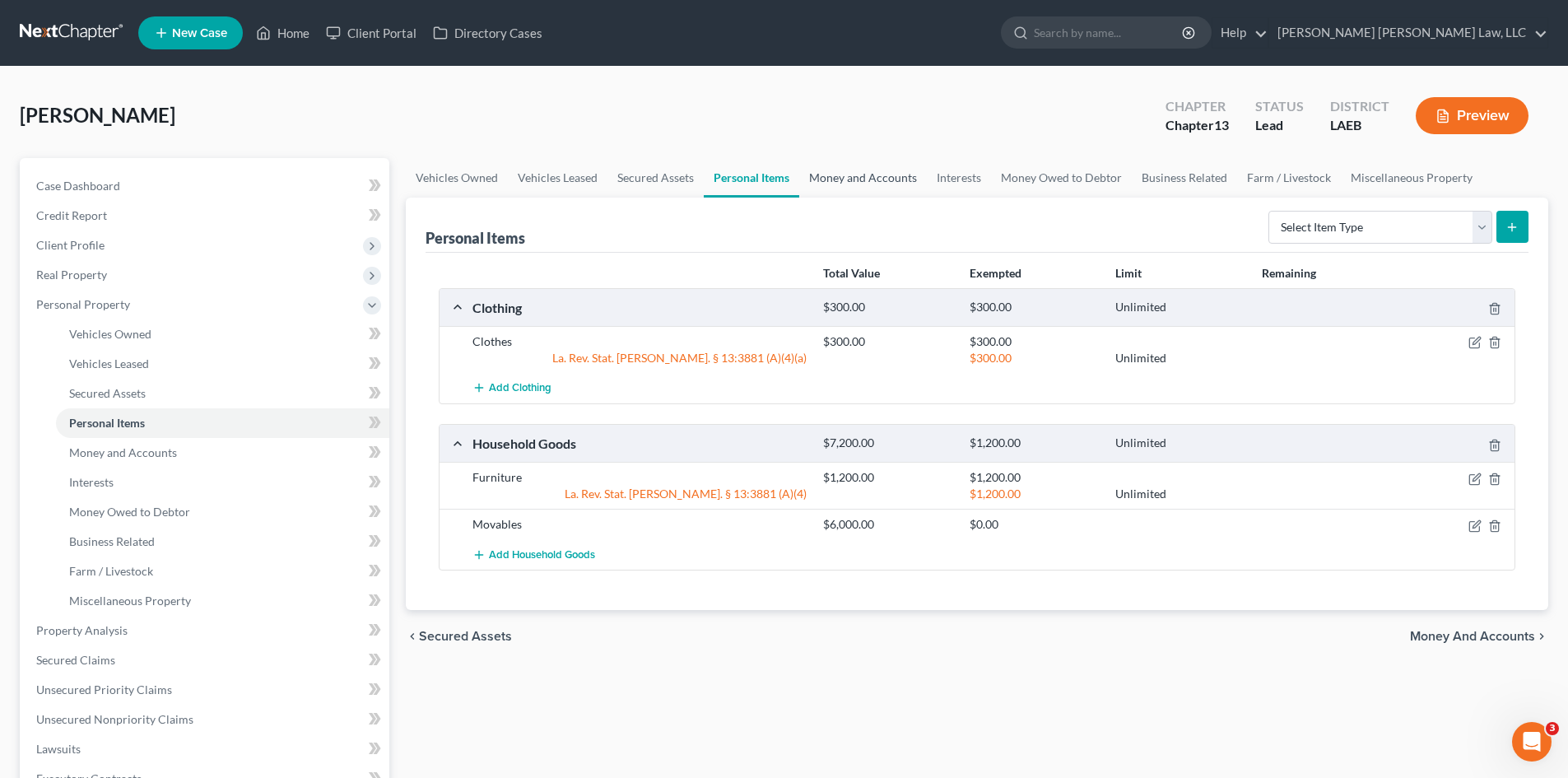
click at [862, 178] on link "Money and Accounts" at bounding box center [863, 178] width 128 height 40
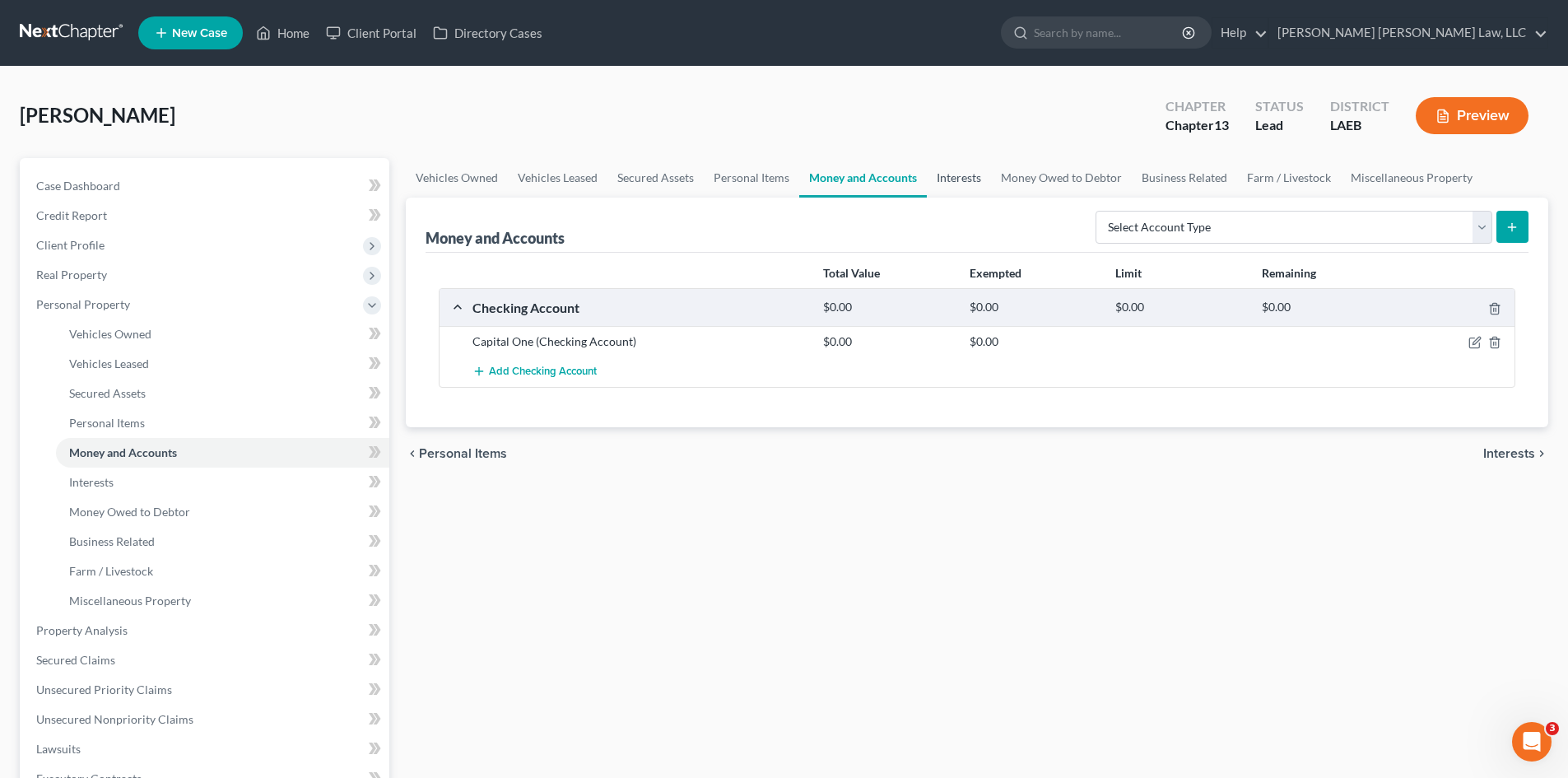
click at [956, 177] on link "Interests" at bounding box center [958, 178] width 64 height 40
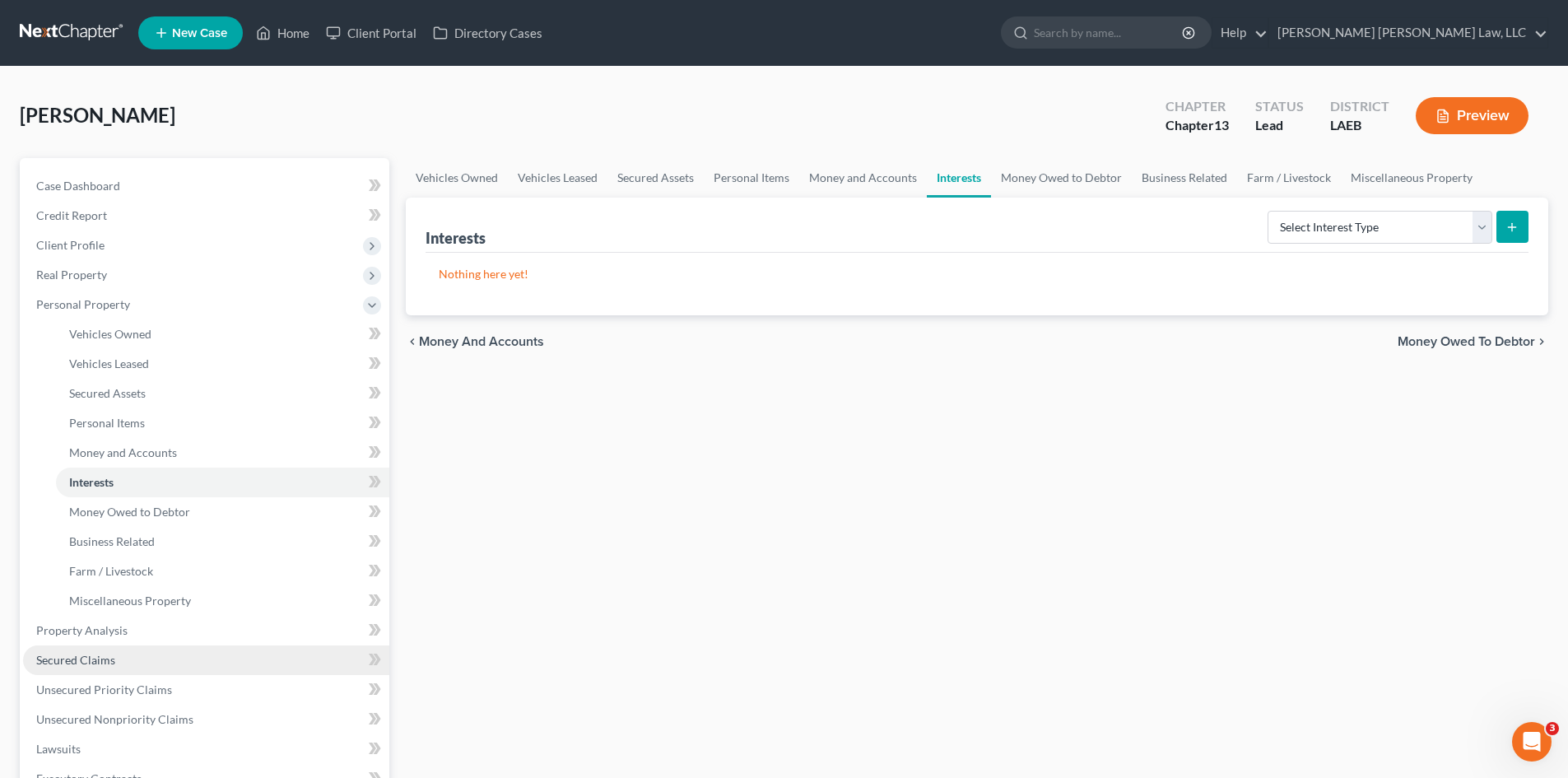
click at [135, 662] on link "Secured Claims" at bounding box center [207, 660] width 366 height 30
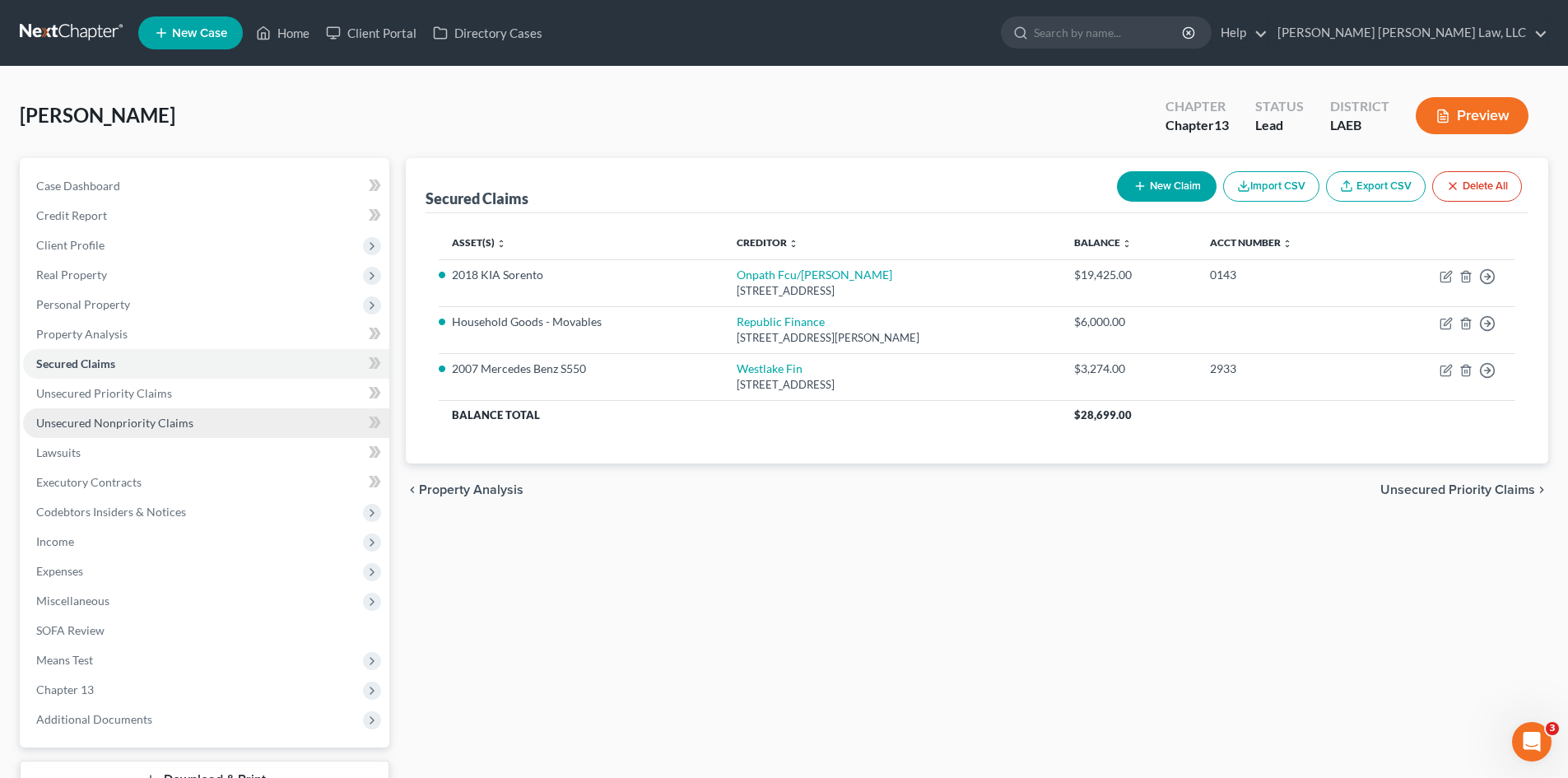
click at [242, 417] on link "Unsecured Nonpriority Claims" at bounding box center [207, 423] width 366 height 30
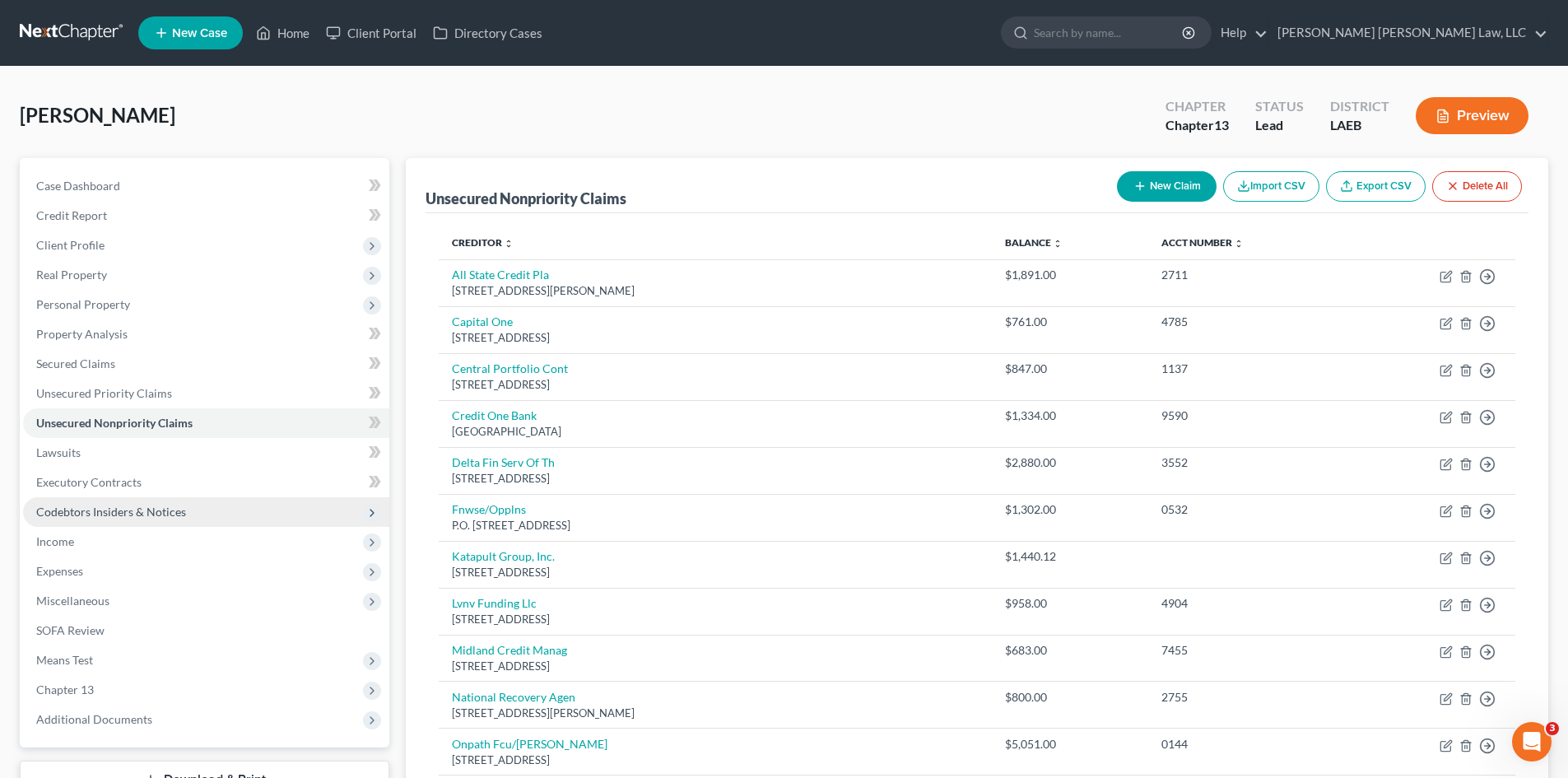
click at [172, 505] on span "Codebtors Insiders & Notices" at bounding box center [110, 512] width 150 height 14
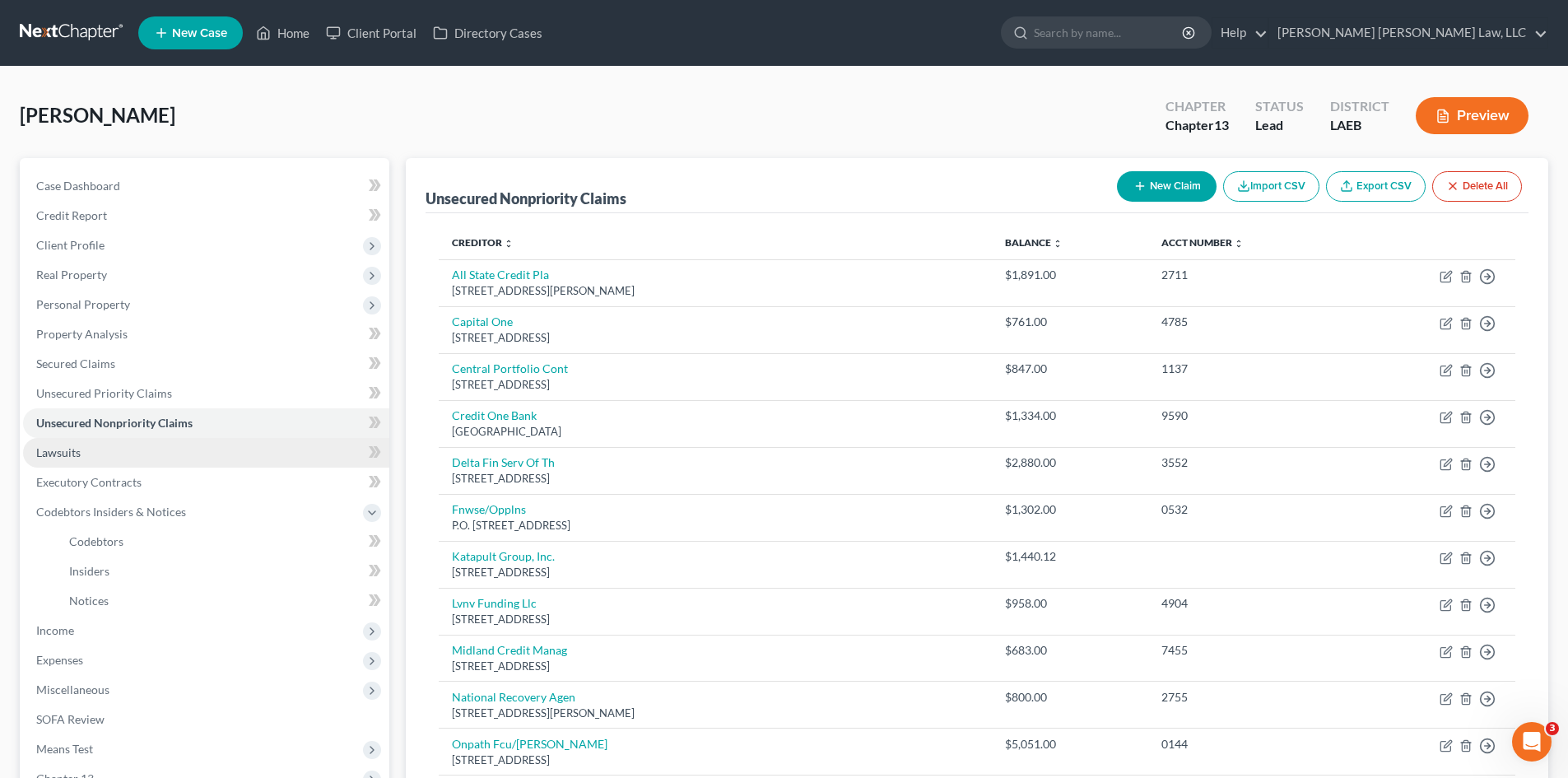
click at [178, 441] on link "Lawsuits" at bounding box center [207, 453] width 366 height 30
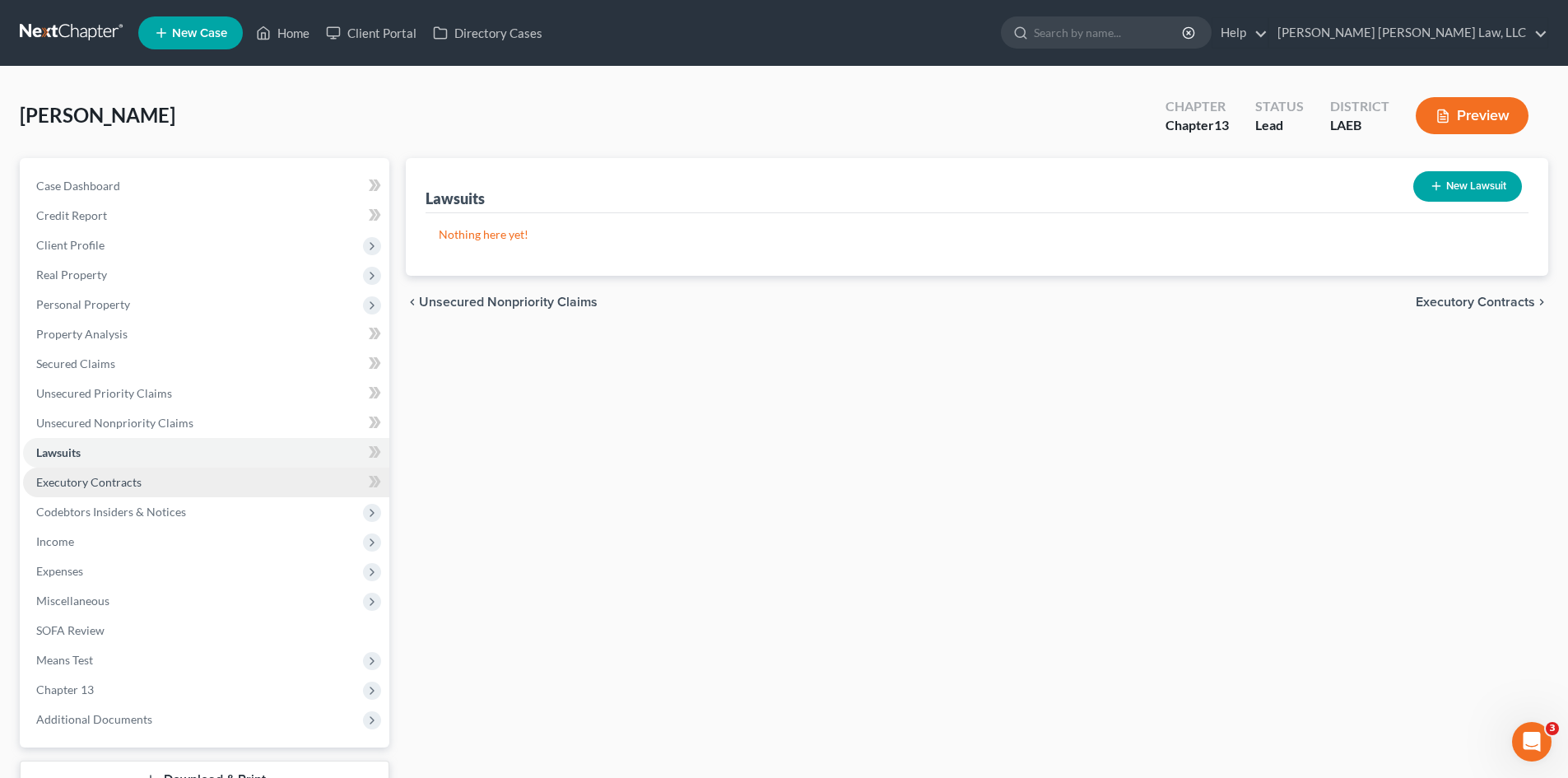
click at [174, 472] on link "Executory Contracts" at bounding box center [207, 482] width 366 height 30
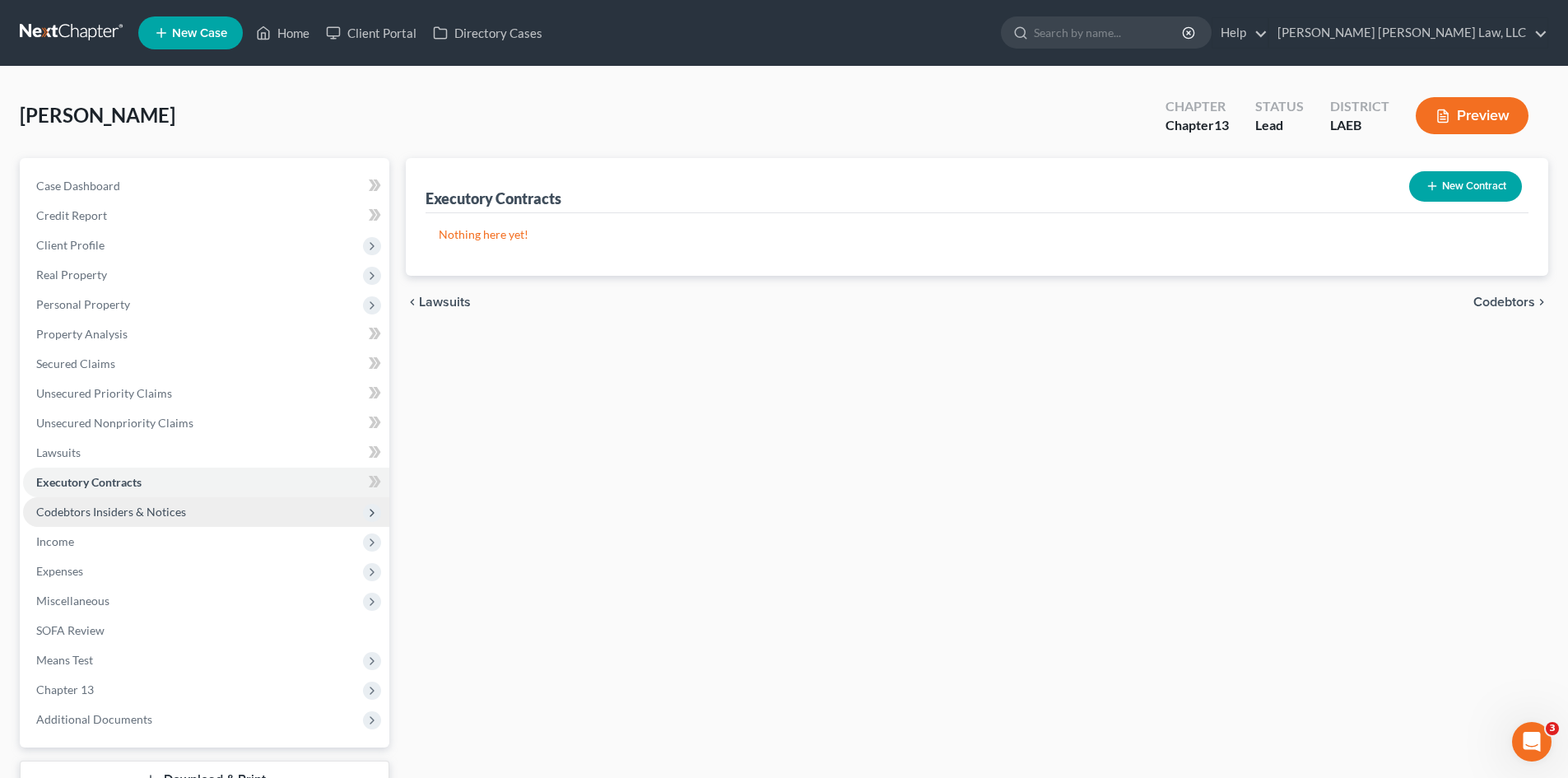
click at [167, 508] on span "Codebtors Insiders & Notices" at bounding box center [110, 512] width 150 height 14
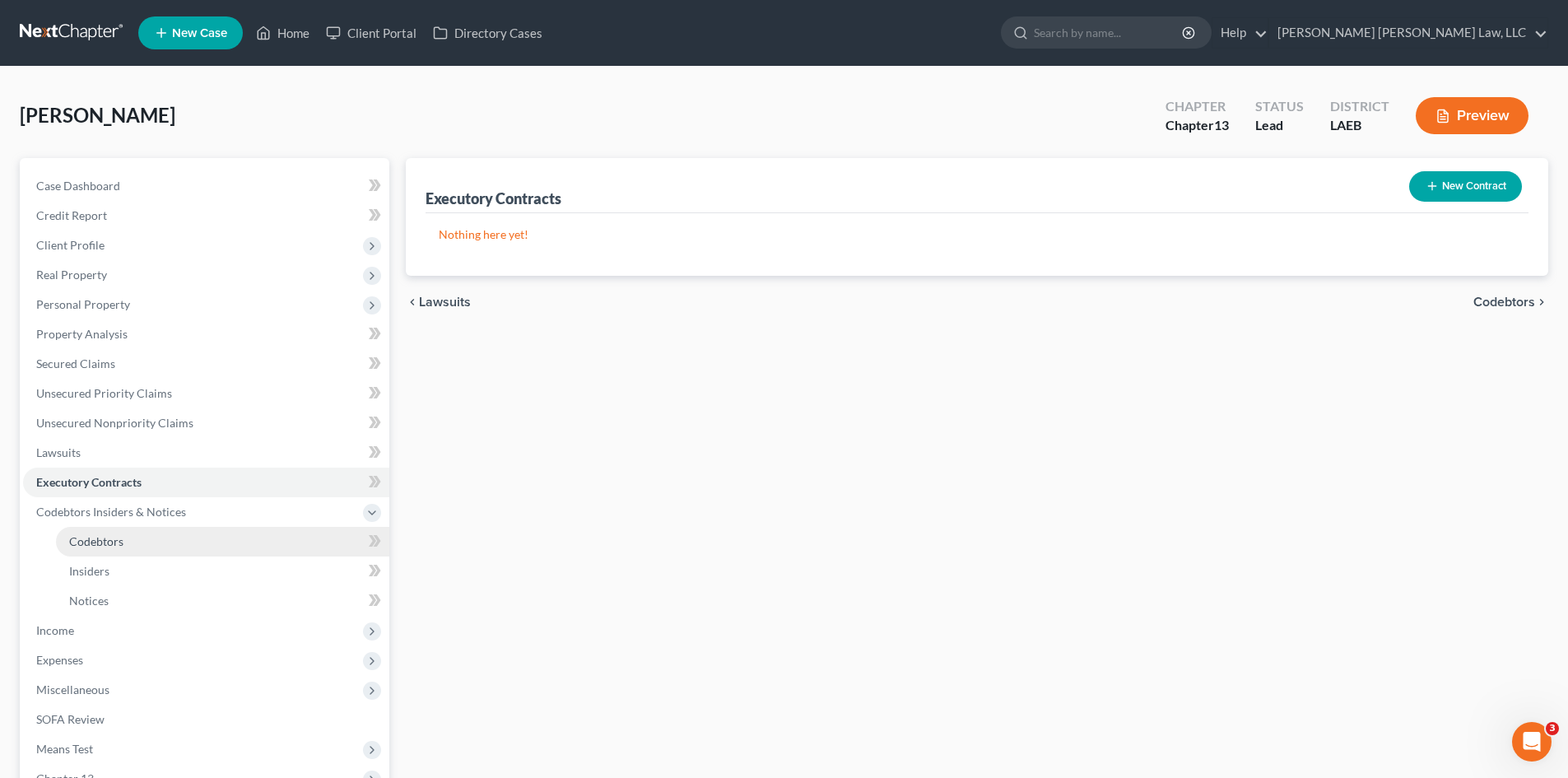
click at [191, 538] on link "Codebtors" at bounding box center [222, 542] width 333 height 30
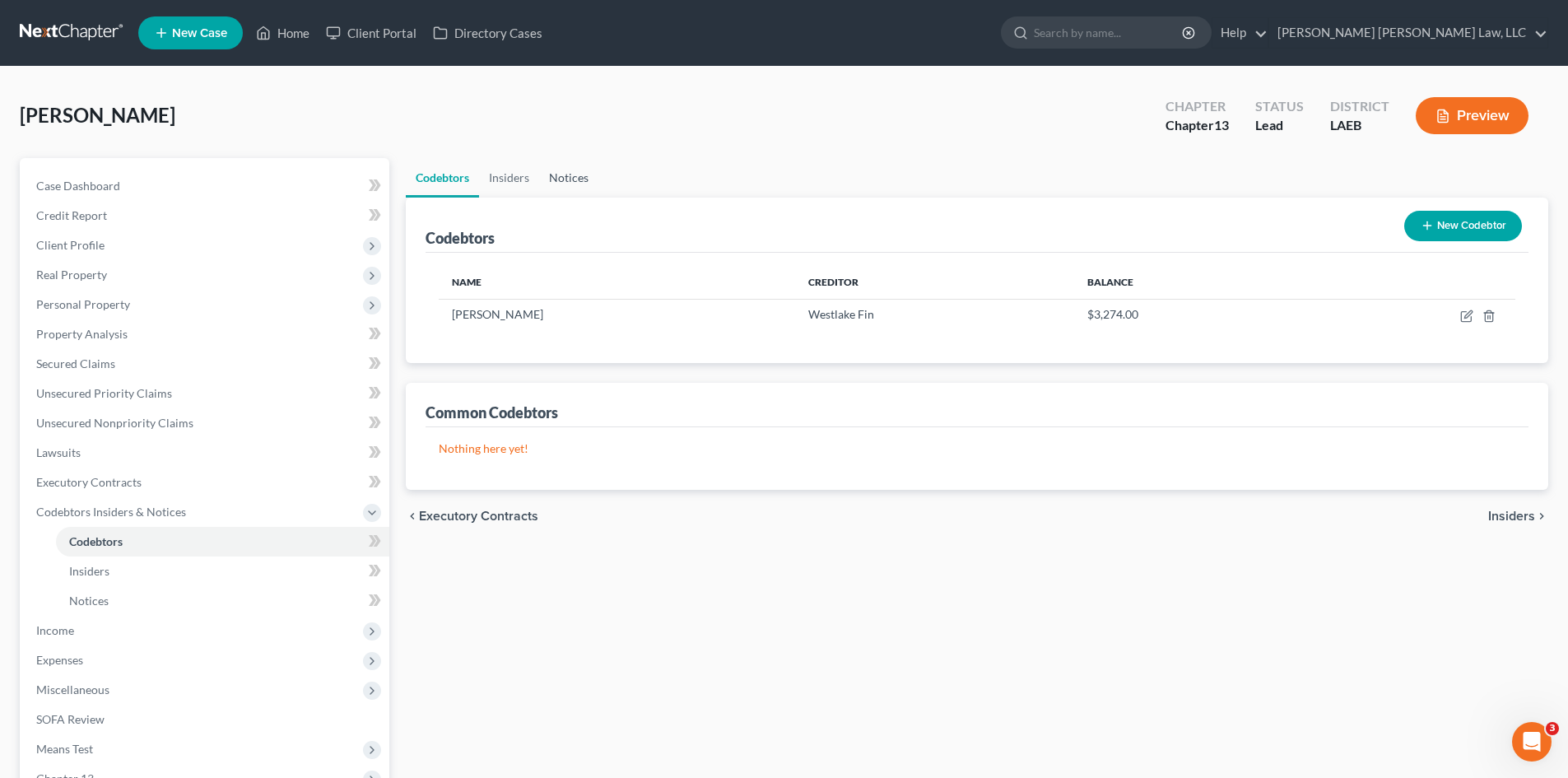
click at [574, 174] on link "Notices" at bounding box center [568, 178] width 59 height 40
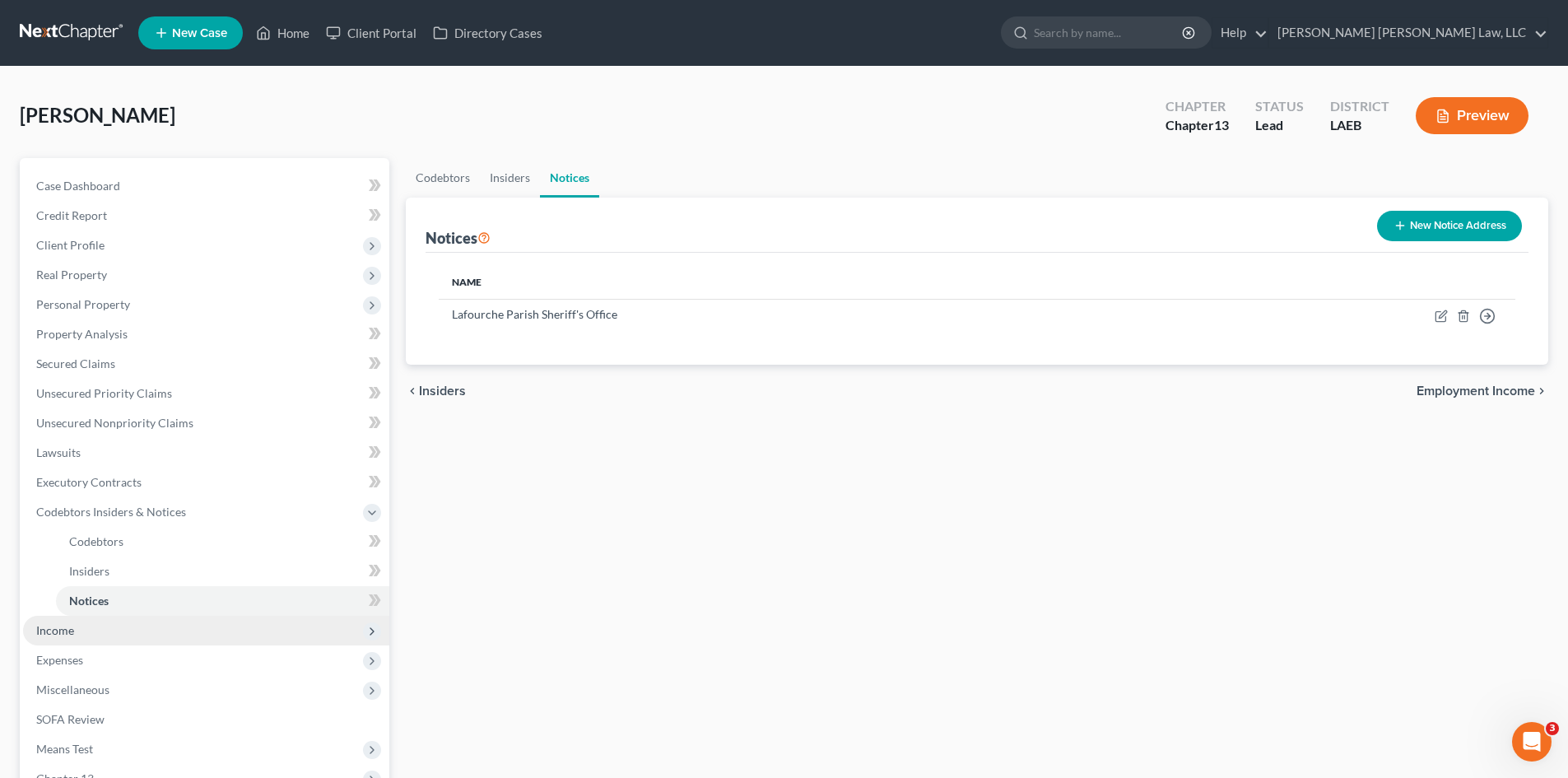
drag, startPoint x: 107, startPoint y: 634, endPoint x: 169, endPoint y: 627, distance: 62.4
click at [107, 634] on span "Income" at bounding box center [207, 631] width 366 height 30
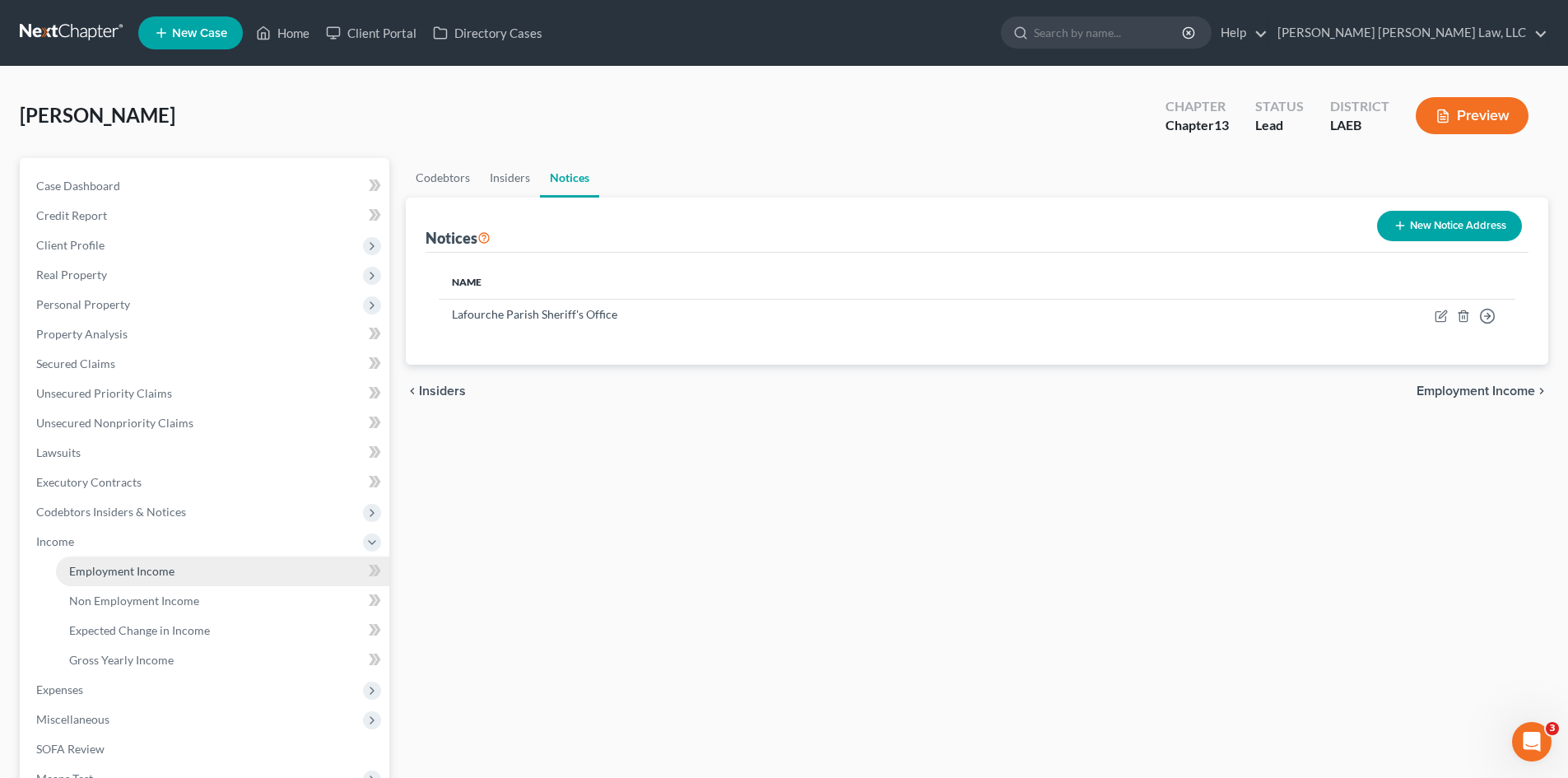
click at [131, 578] on link "Employment Income" at bounding box center [222, 571] width 333 height 30
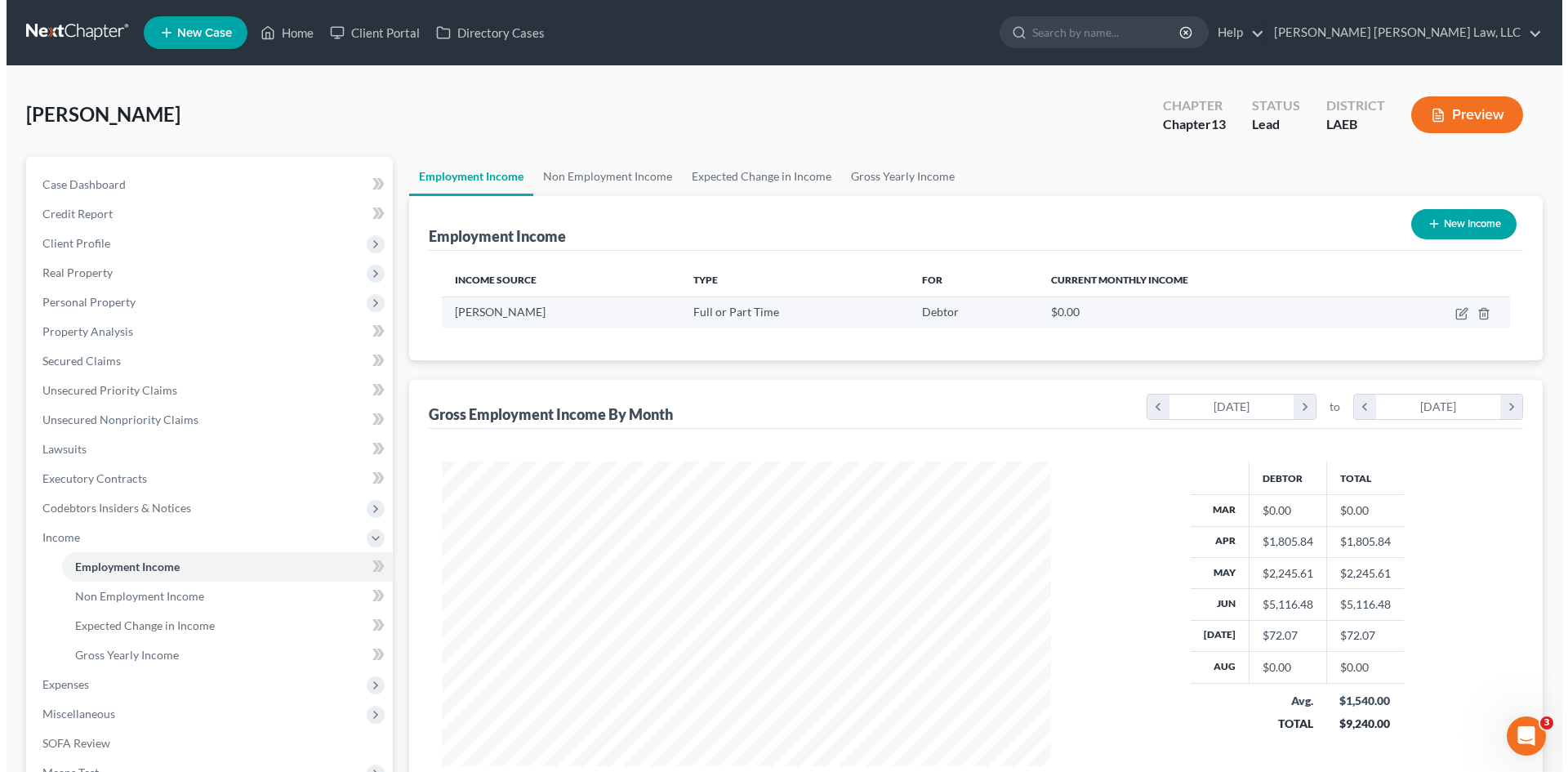
scroll to position [305, 641]
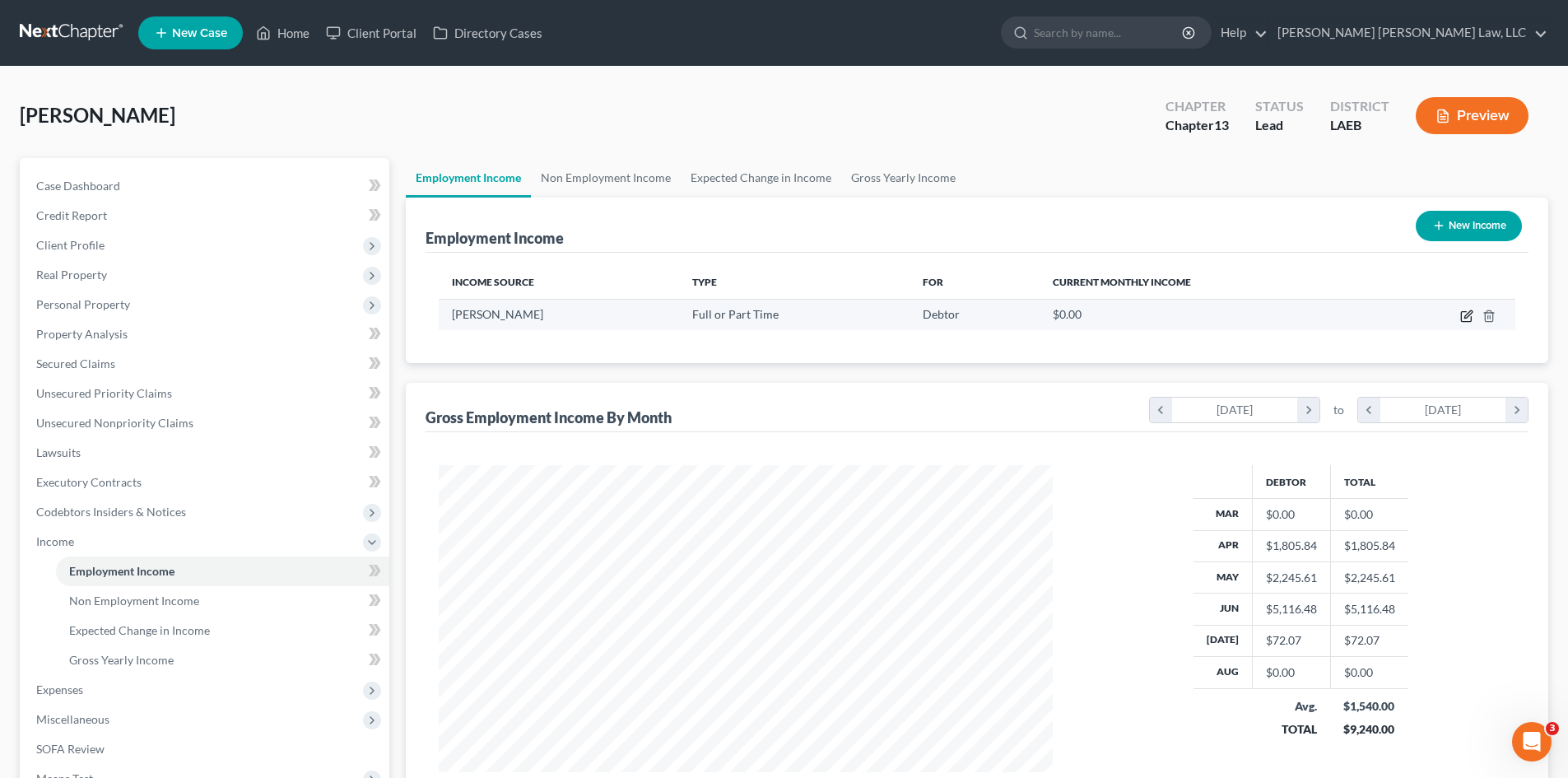
click at [1465, 313] on icon "button" at bounding box center [1467, 316] width 13 height 13
select select "0"
select select "19"
select select "2"
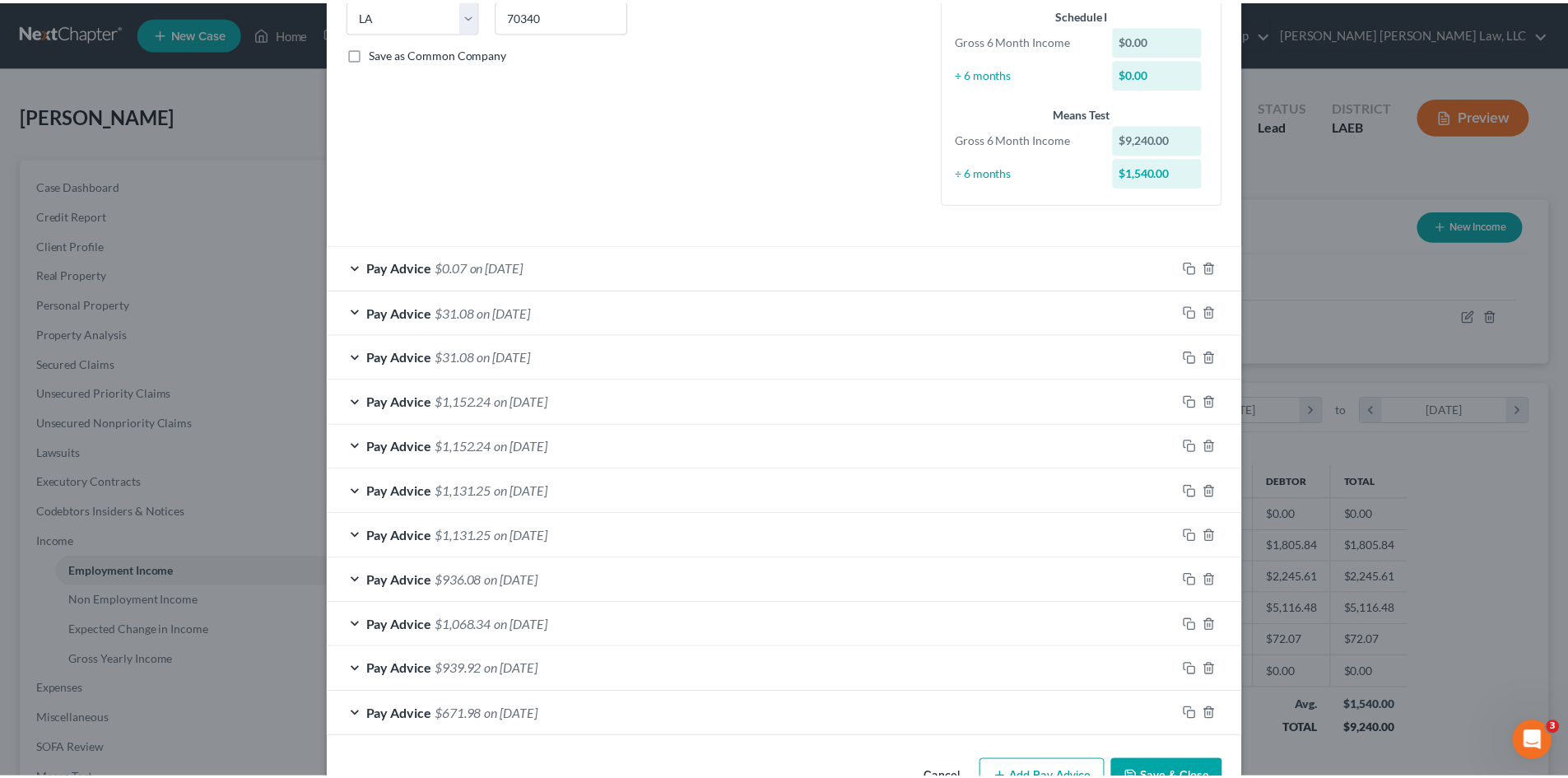
scroll to position [390, 0]
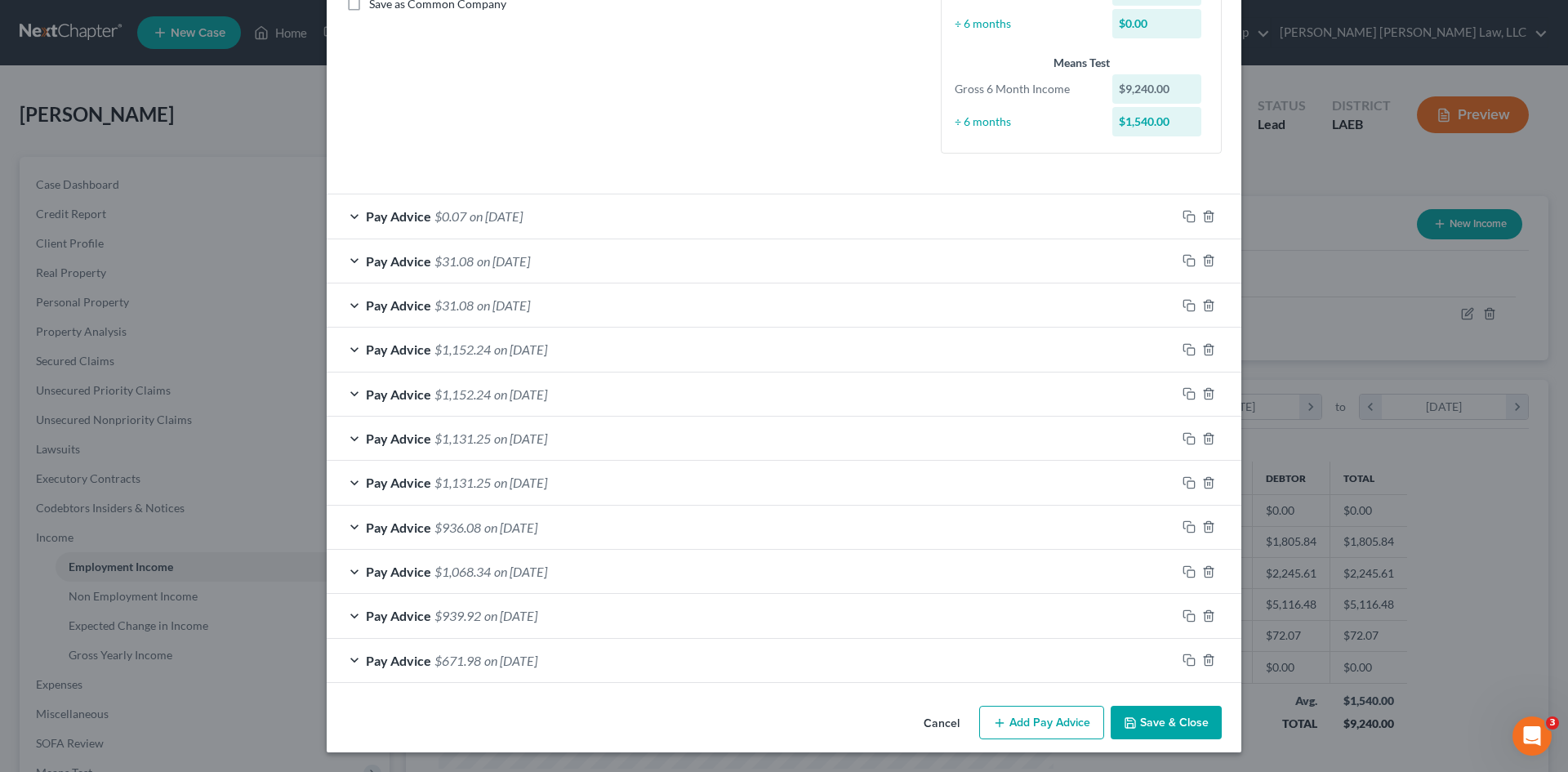
click at [1142, 713] on button "Save & Close" at bounding box center [1166, 723] width 111 height 34
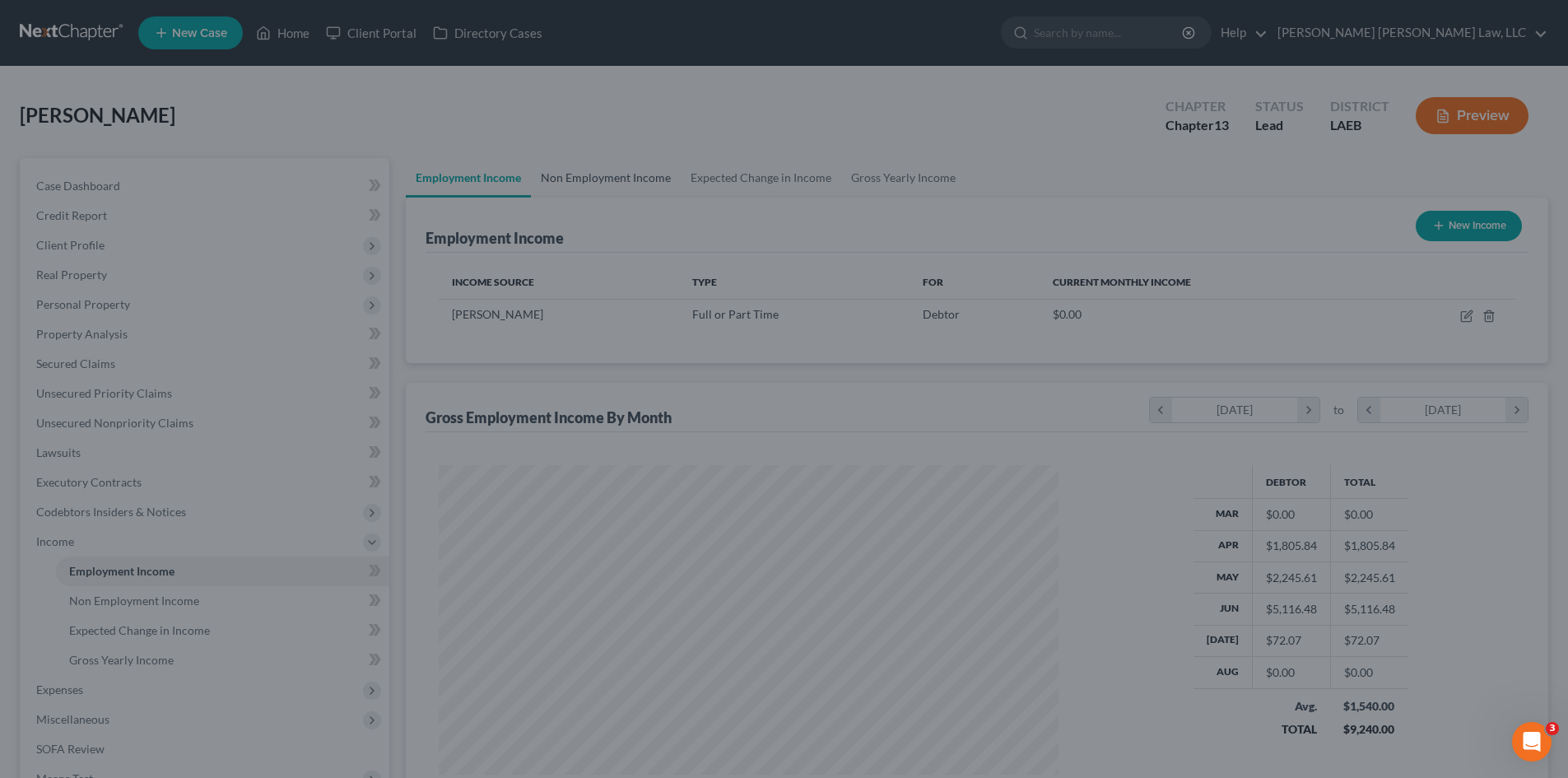
scroll to position [823196, 822553]
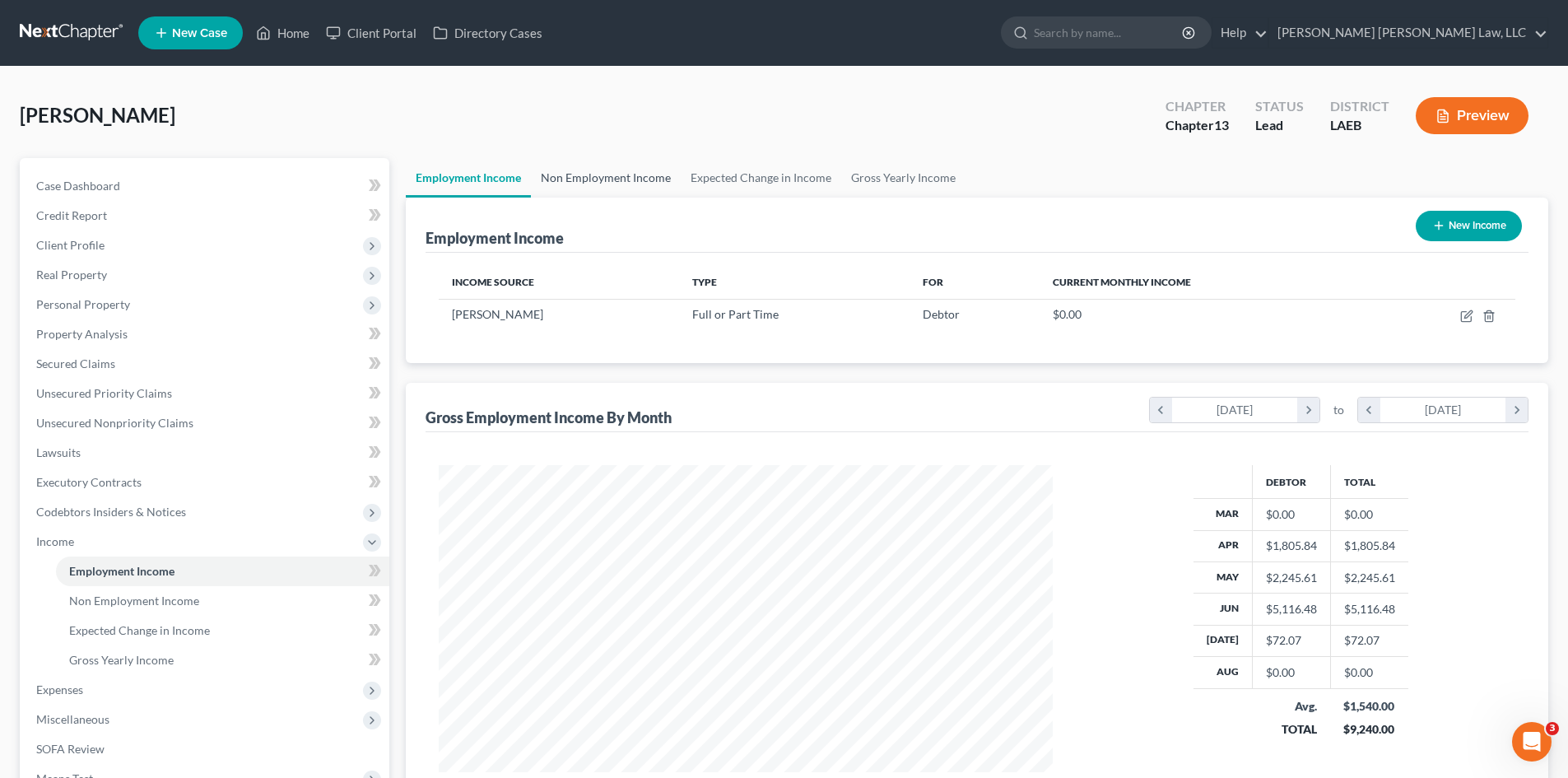
click at [619, 159] on link "Non Employment Income" at bounding box center [605, 178] width 150 height 40
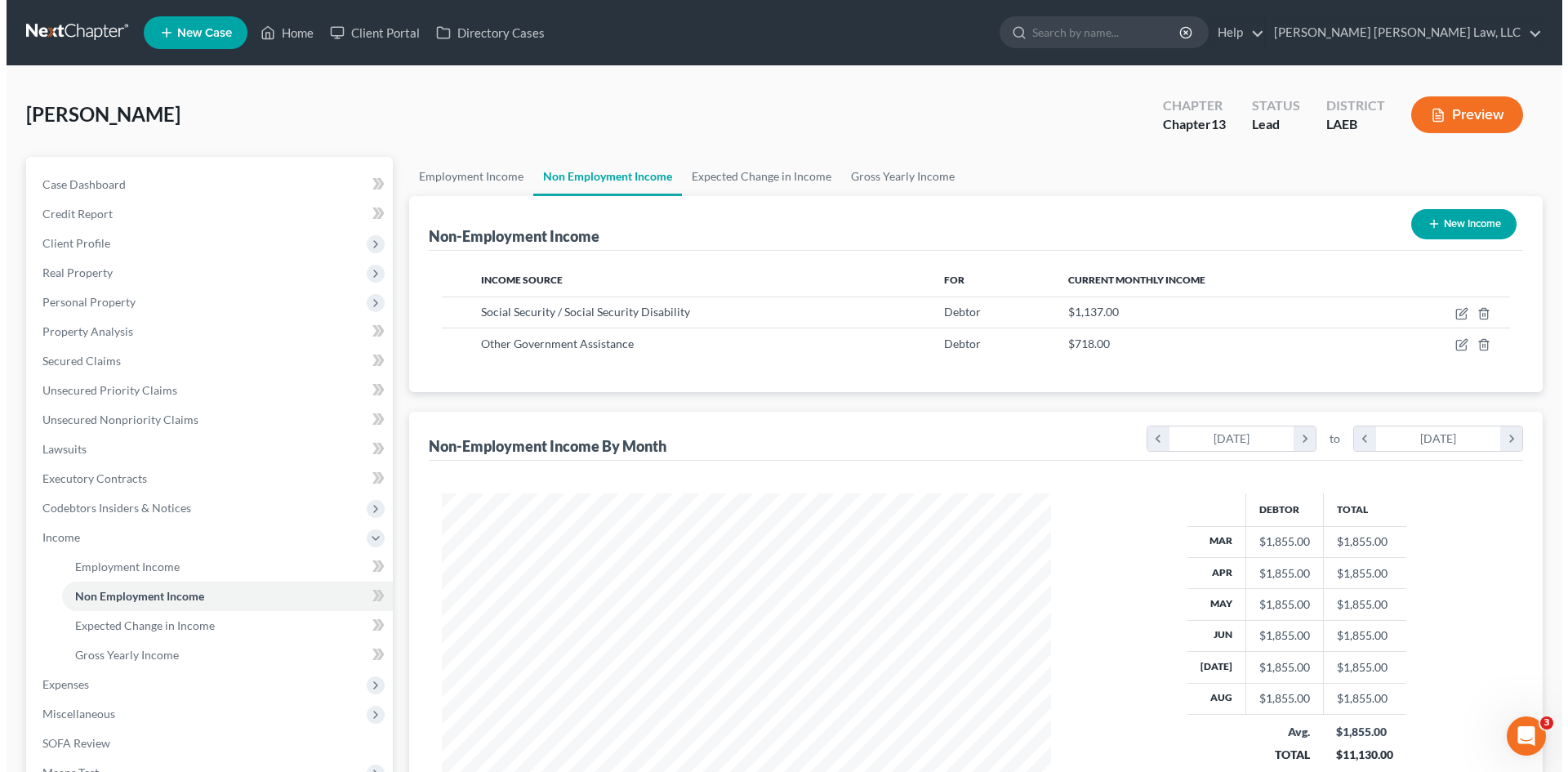
scroll to position [305, 641]
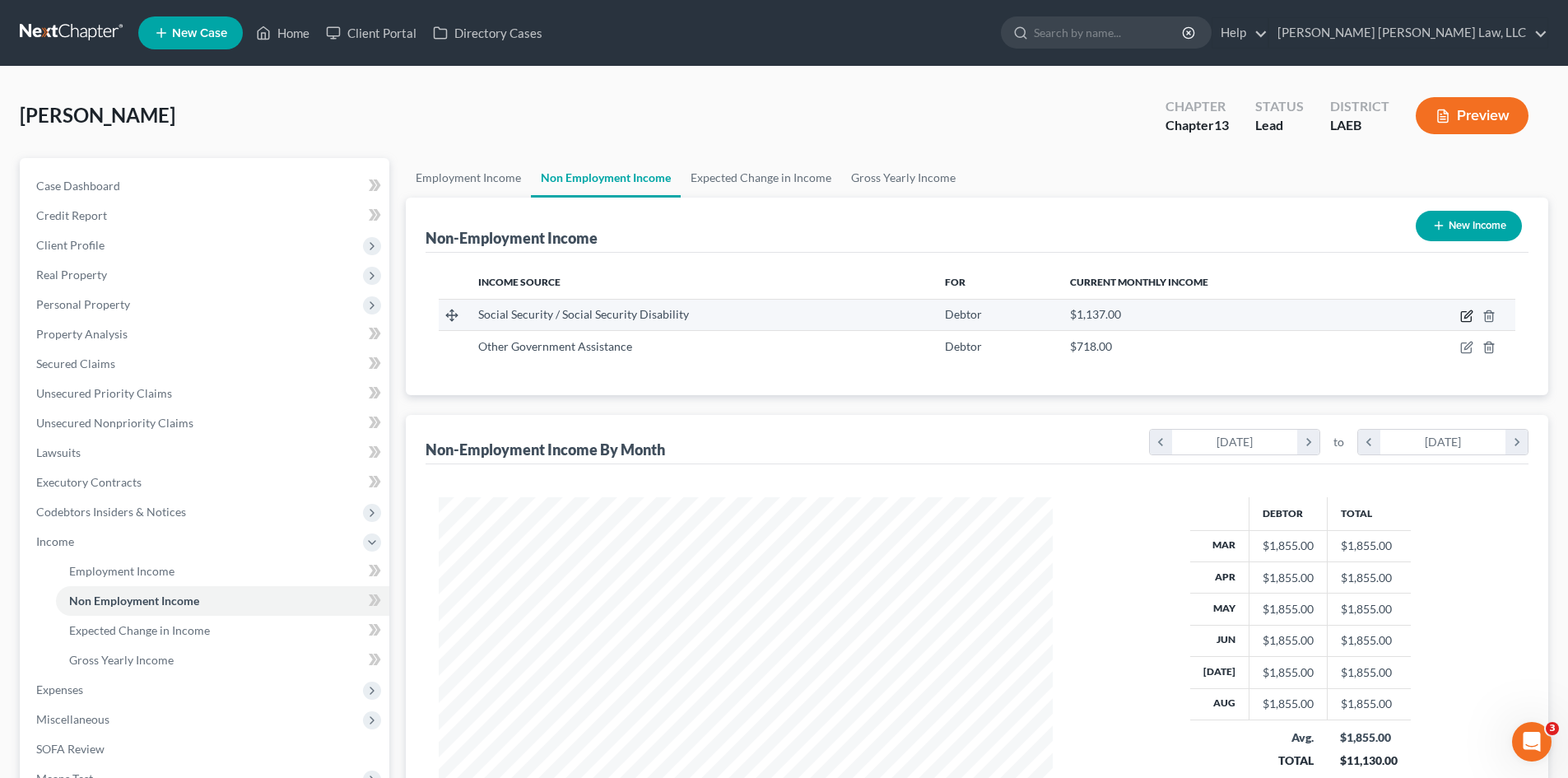
click at [1464, 314] on icon "button" at bounding box center [1467, 316] width 13 height 13
select select "4"
select select "0"
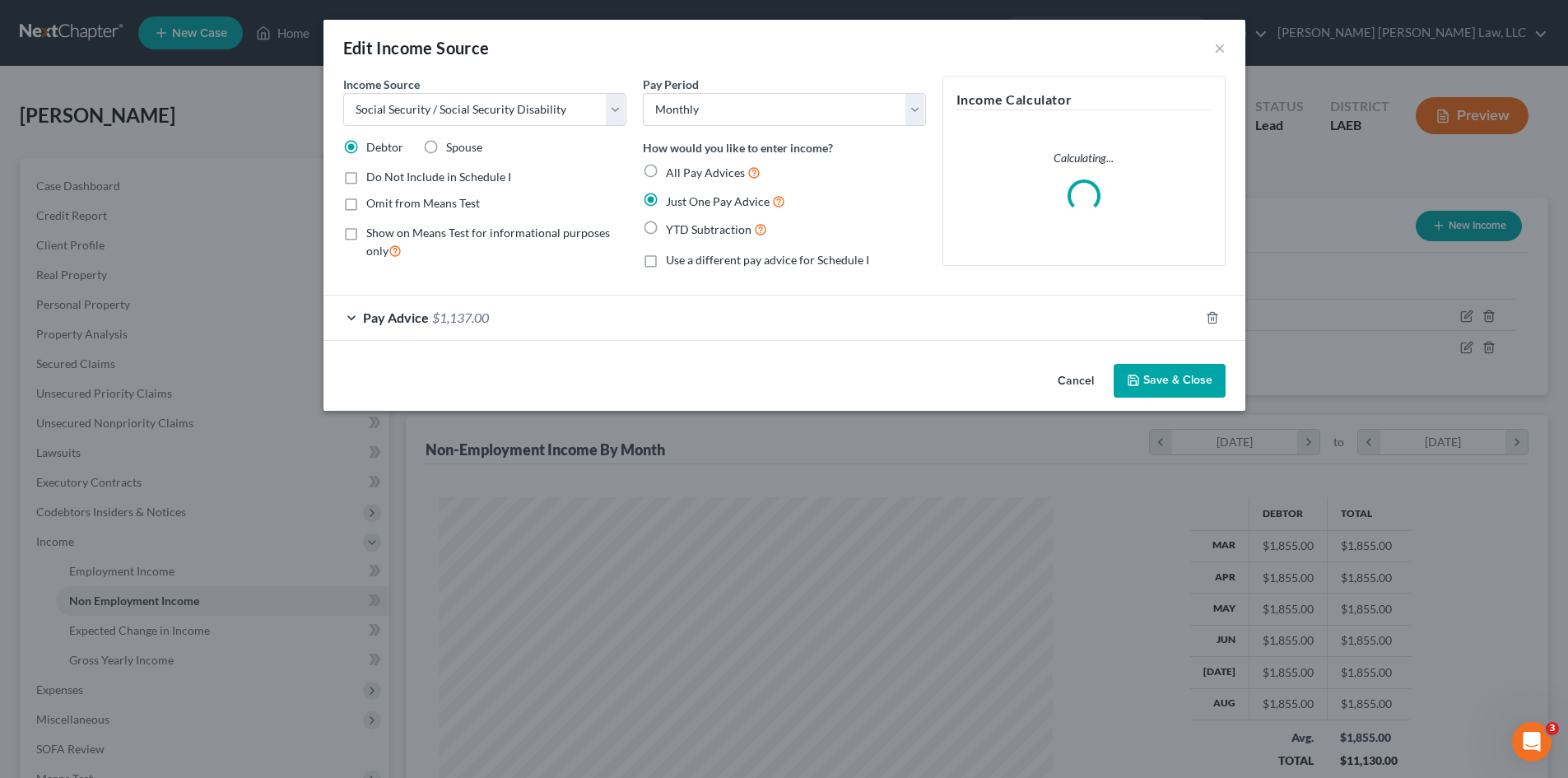
scroll to position [310, 653]
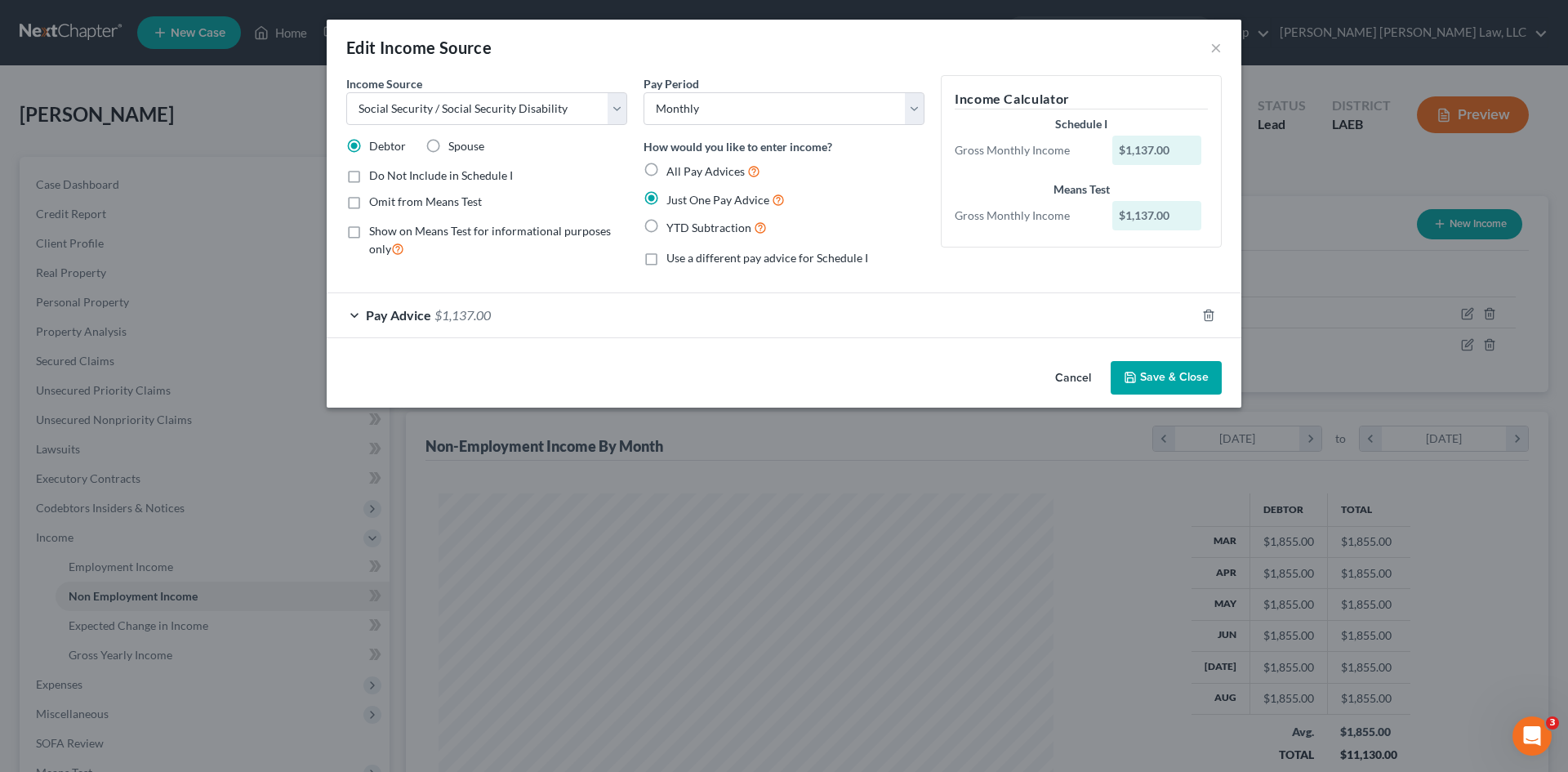
click at [1162, 367] on button "Save & Close" at bounding box center [1166, 378] width 111 height 34
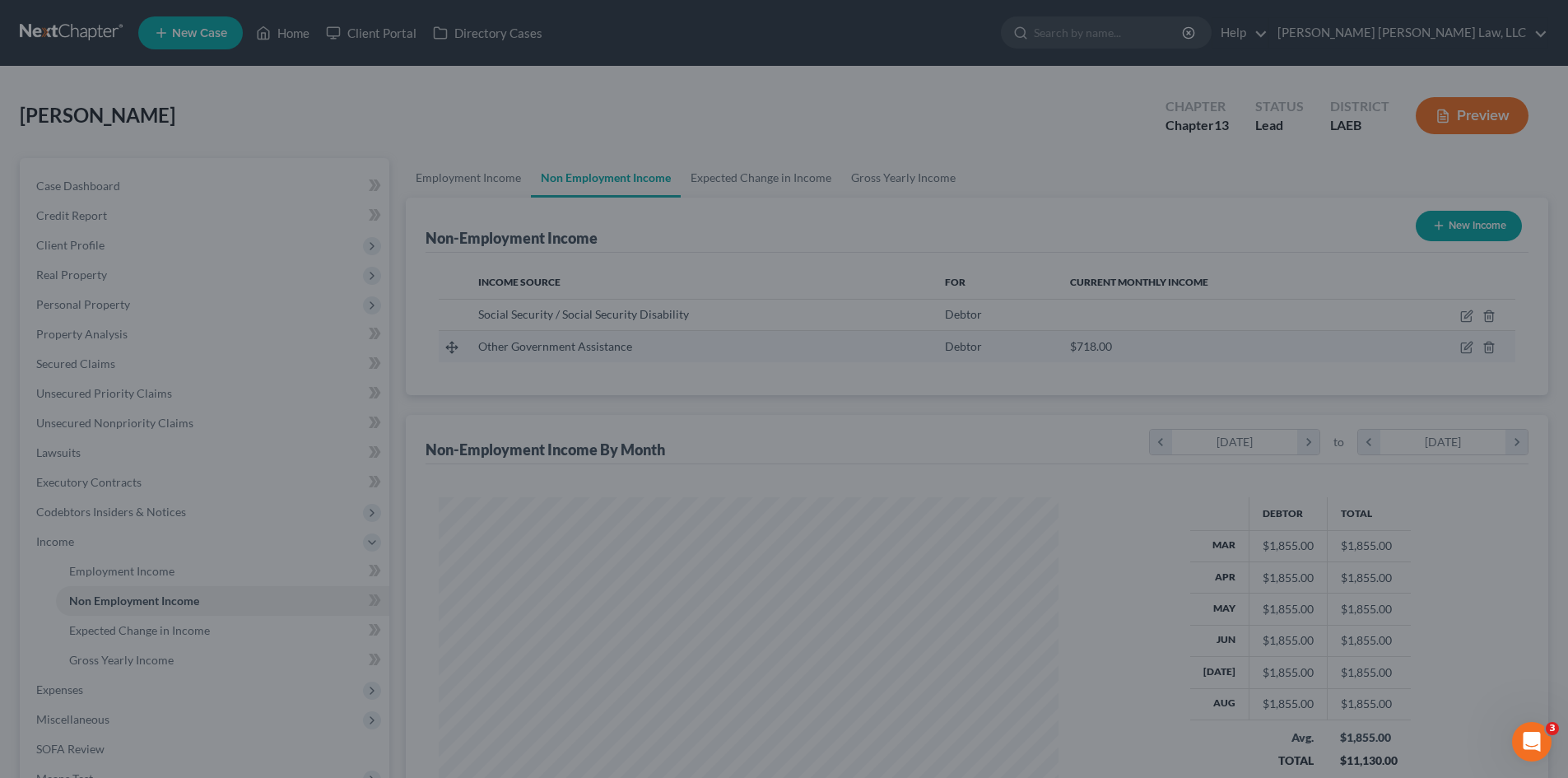
scroll to position [823196, 822553]
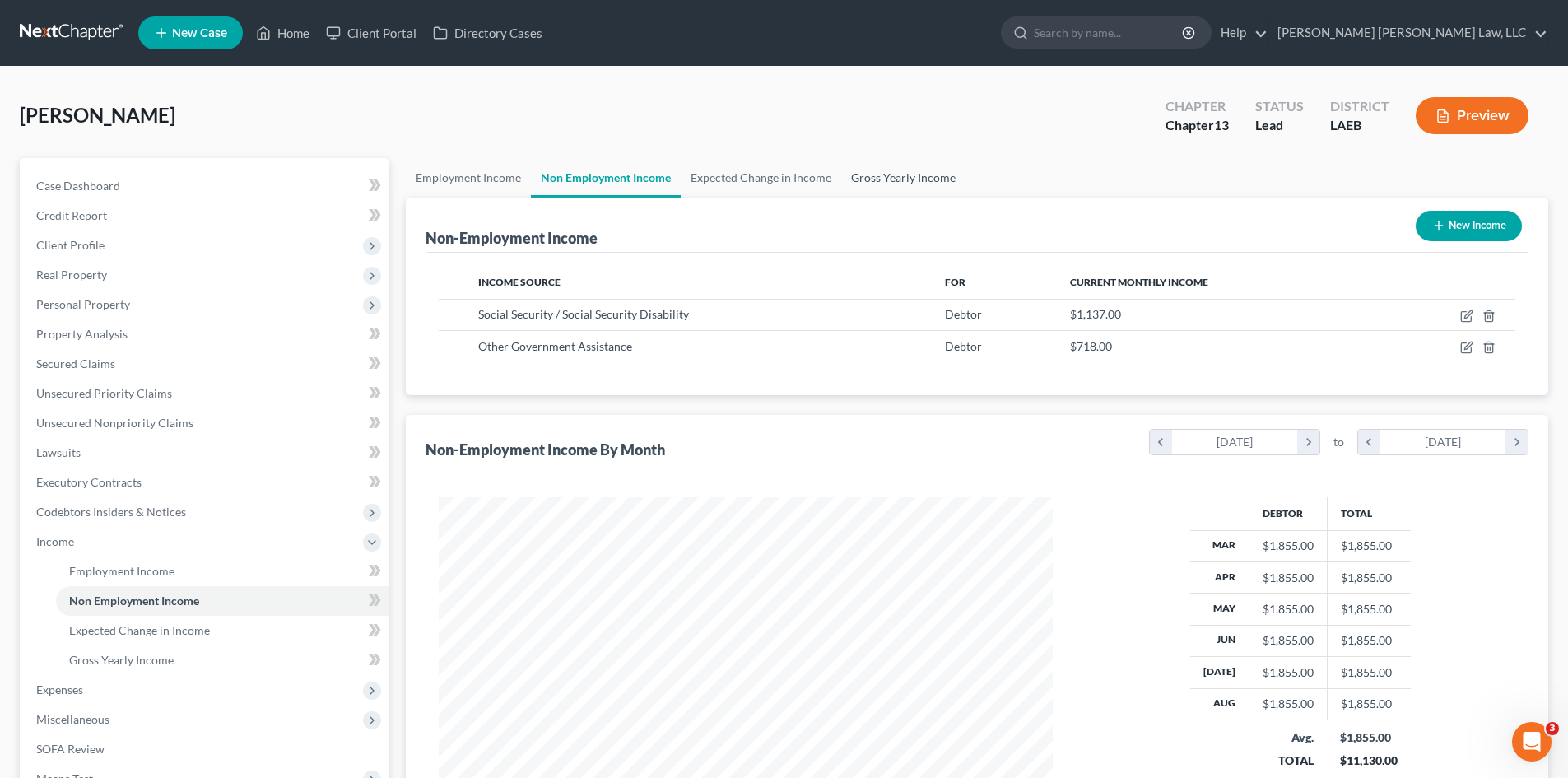
click at [864, 176] on link "Gross Yearly Income" at bounding box center [903, 178] width 124 height 40
